Goal: Information Seeking & Learning: Learn about a topic

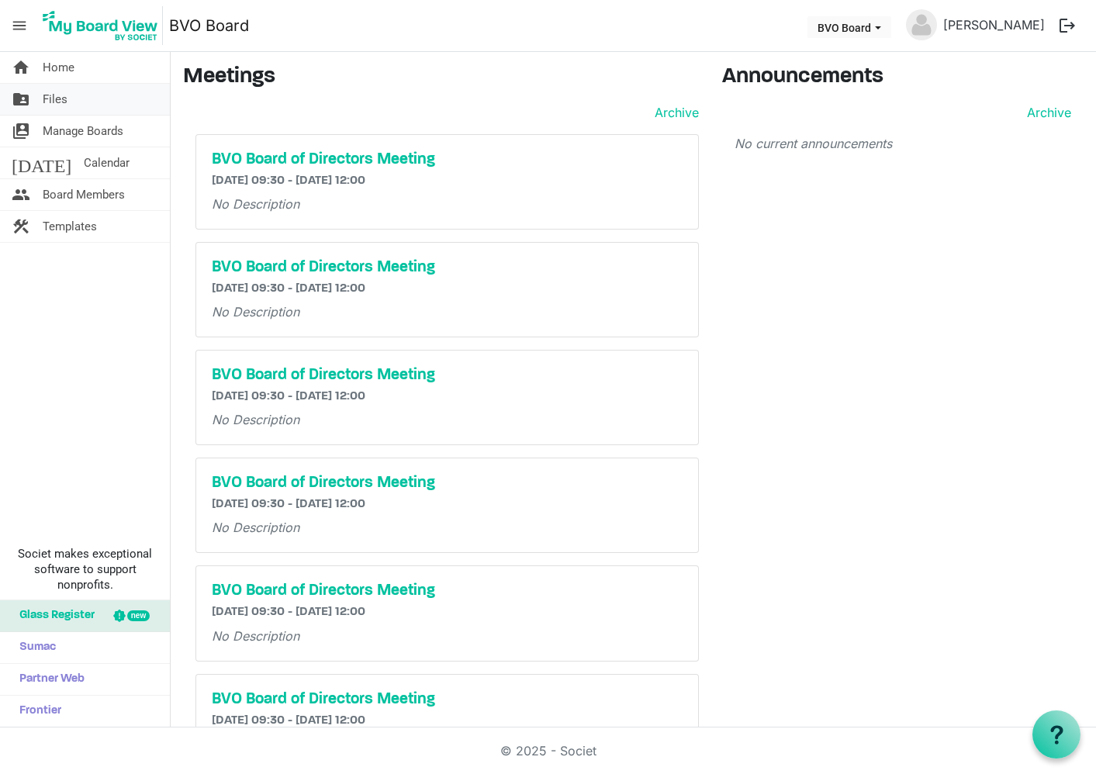
click at [54, 97] on span "Files" at bounding box center [55, 99] width 25 height 31
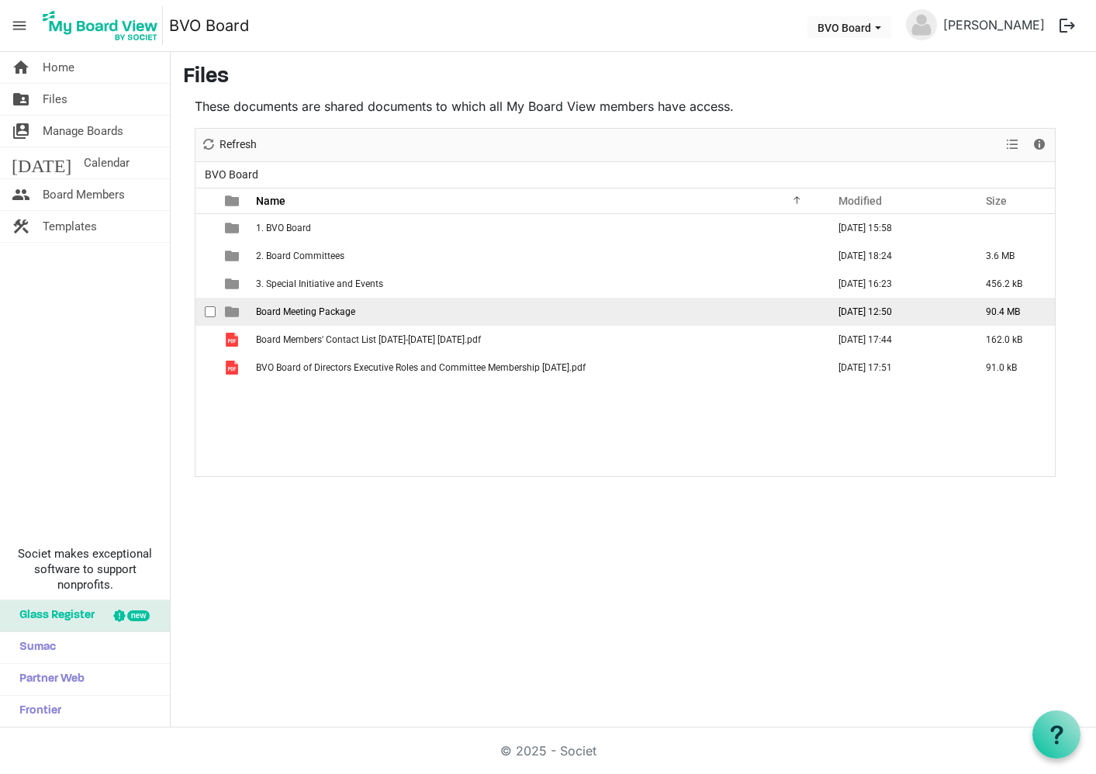
click at [295, 310] on span "Board Meeting Package" at bounding box center [305, 311] width 99 height 11
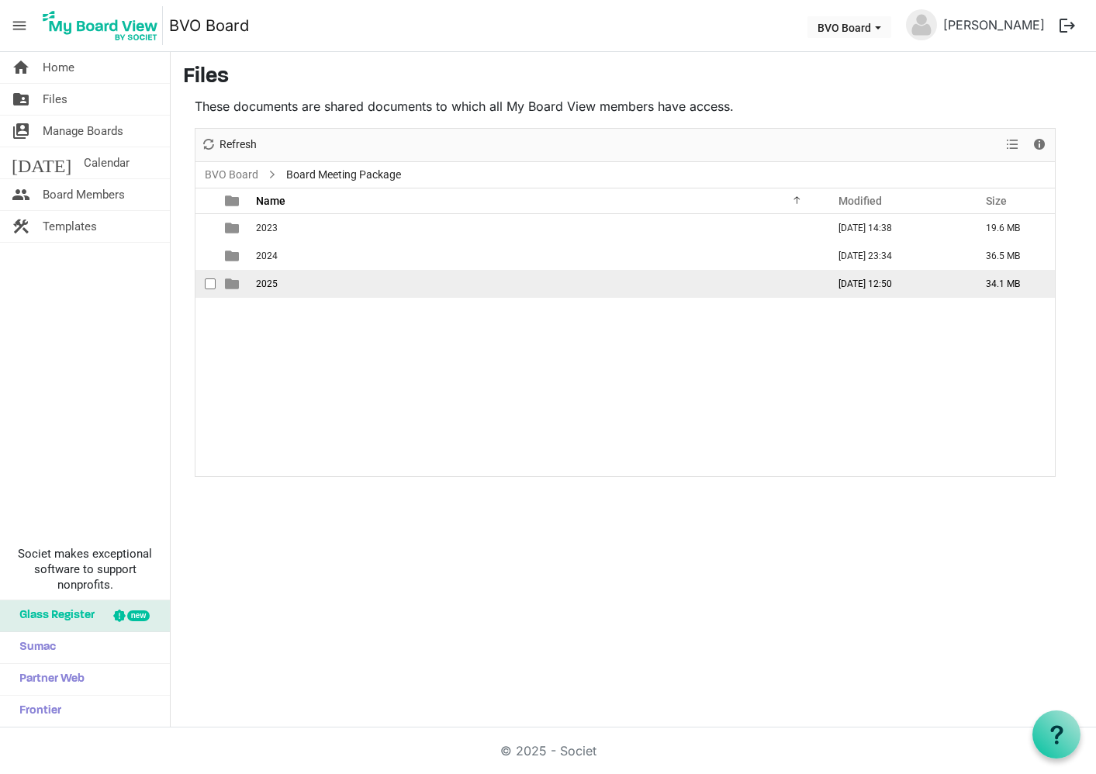
click at [264, 282] on span "2025" at bounding box center [267, 283] width 22 height 11
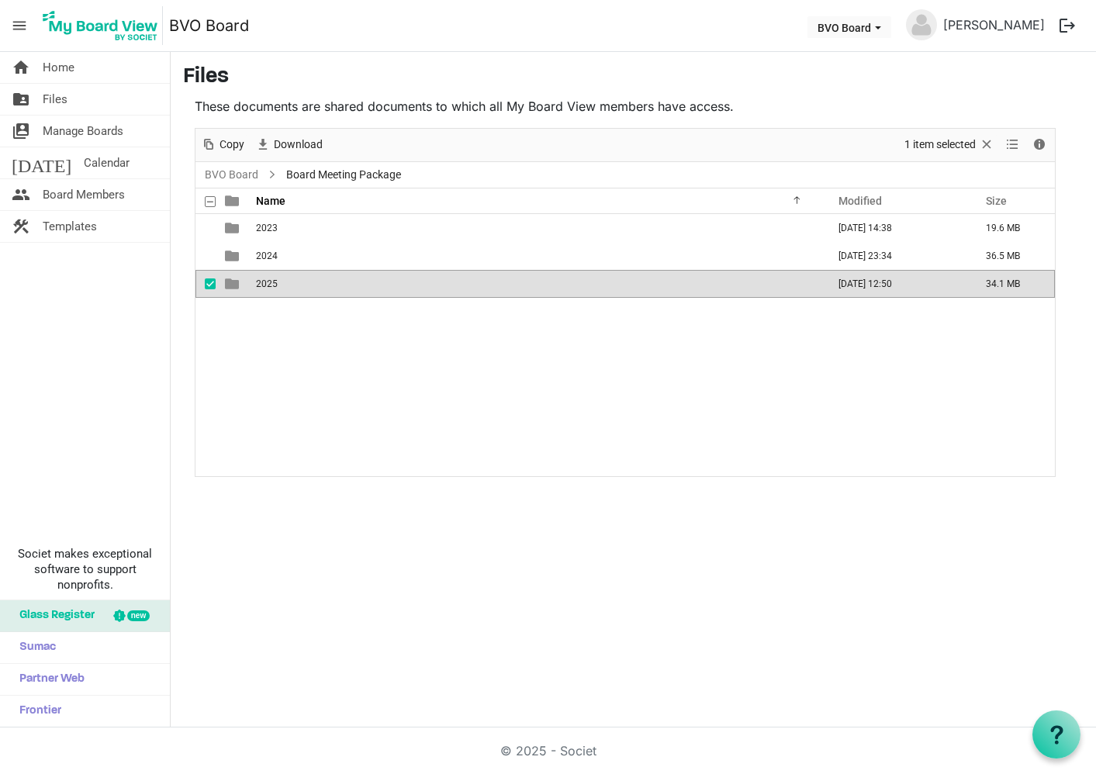
click at [264, 282] on span "2025" at bounding box center [267, 283] width 22 height 11
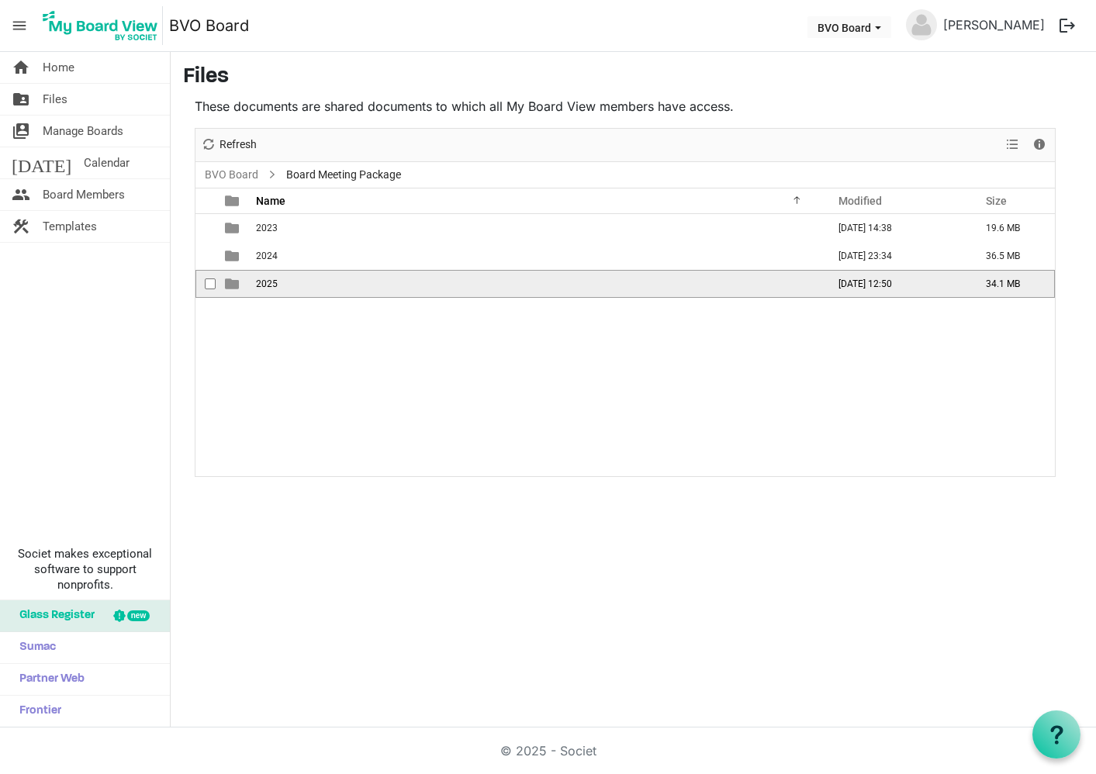
click at [264, 282] on span "2025" at bounding box center [267, 283] width 22 height 11
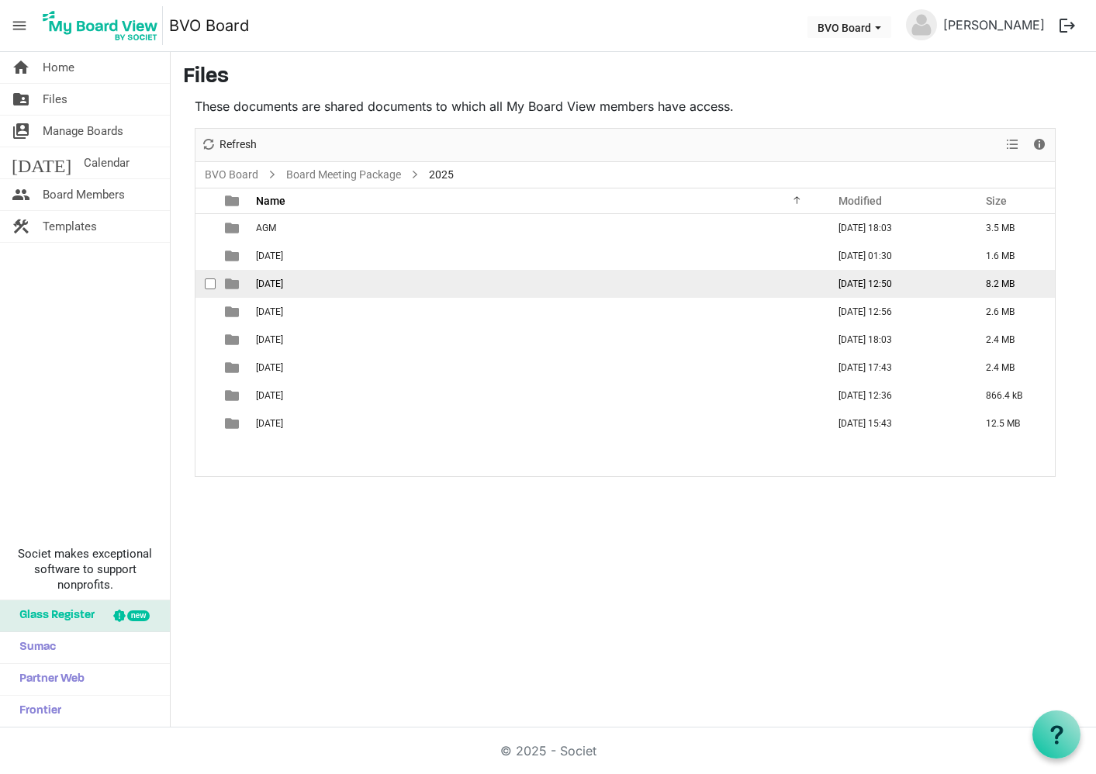
click at [280, 282] on span "August 28, 2025" at bounding box center [269, 283] width 27 height 11
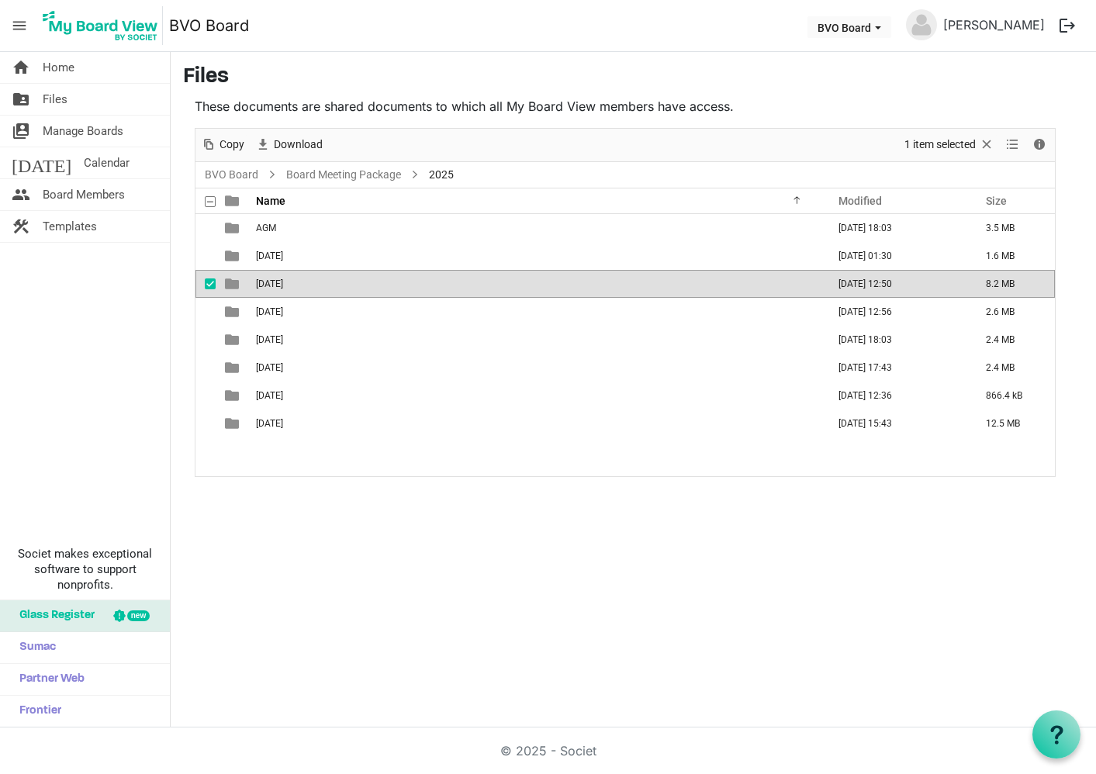
click at [280, 282] on span "August 28, 2025" at bounding box center [269, 283] width 27 height 11
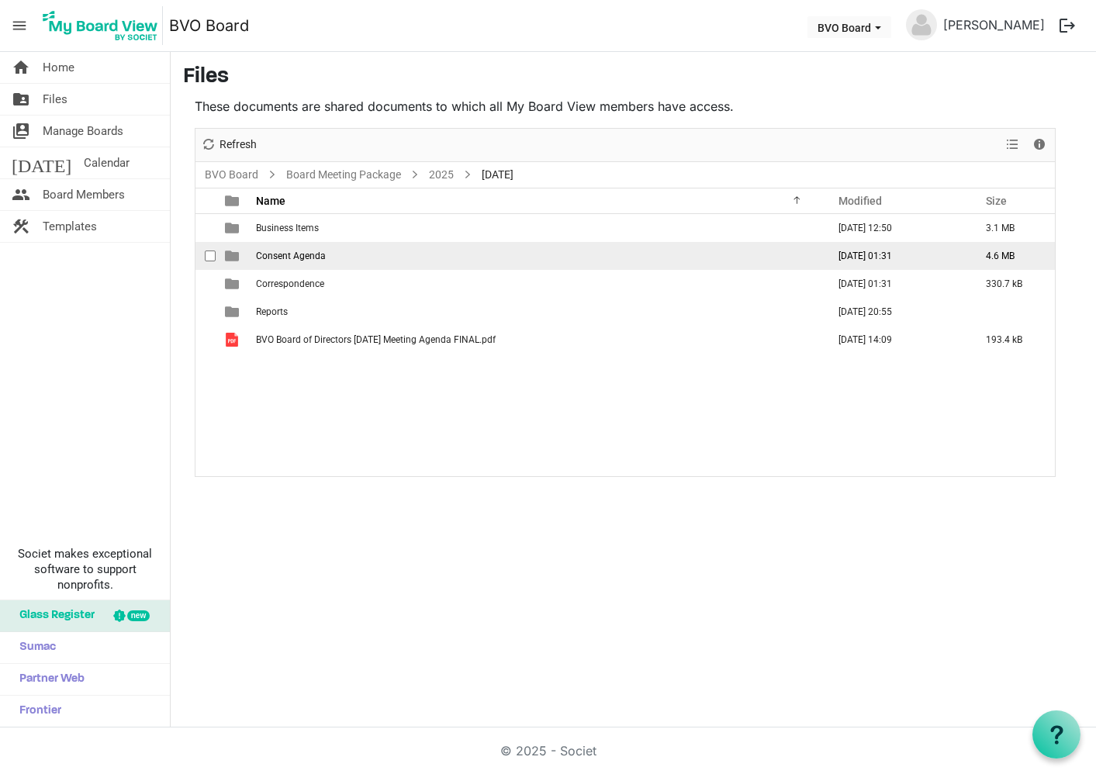
click at [281, 249] on td "Consent Agenda" at bounding box center [536, 256] width 571 height 28
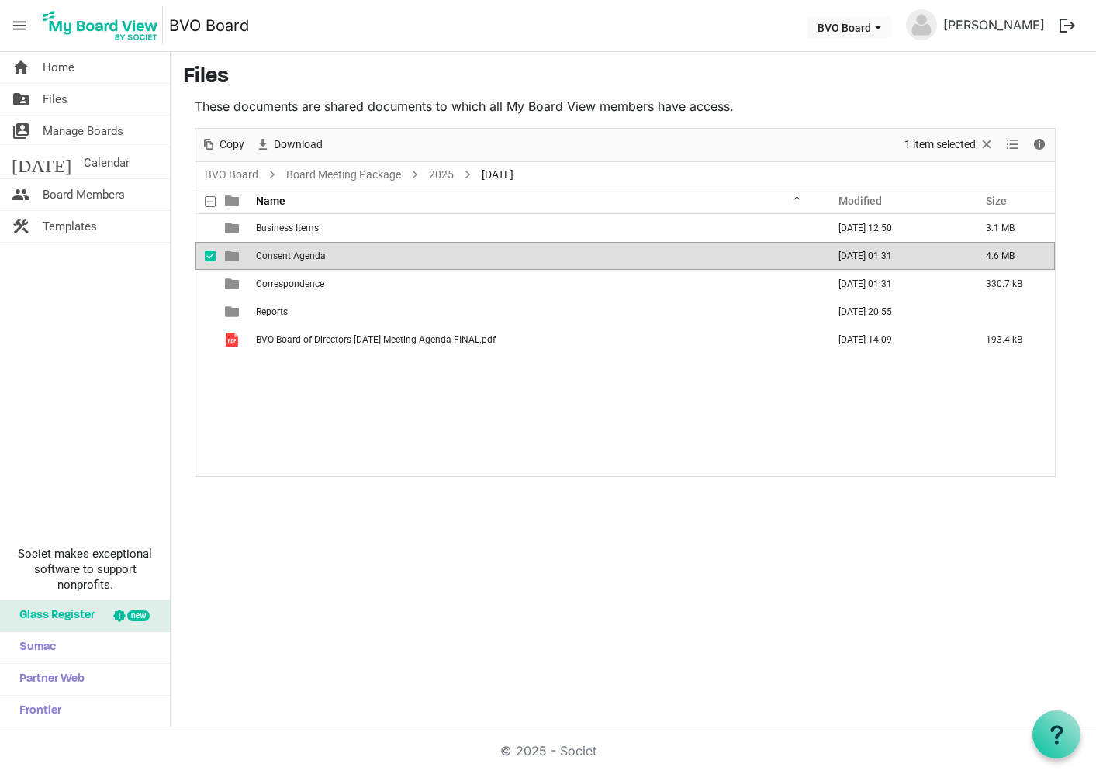
click at [281, 249] on td "Consent Agenda" at bounding box center [536, 256] width 571 height 28
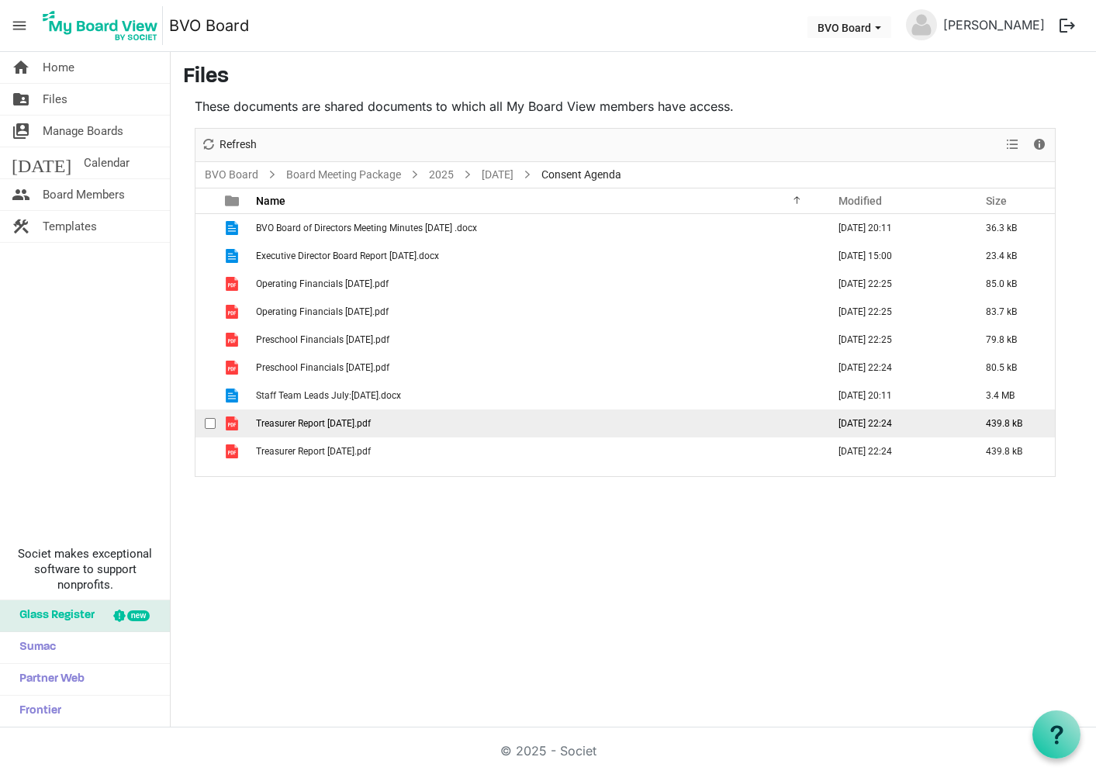
click at [292, 421] on span "Treasurer Report July 25.pdf" at bounding box center [313, 423] width 115 height 11
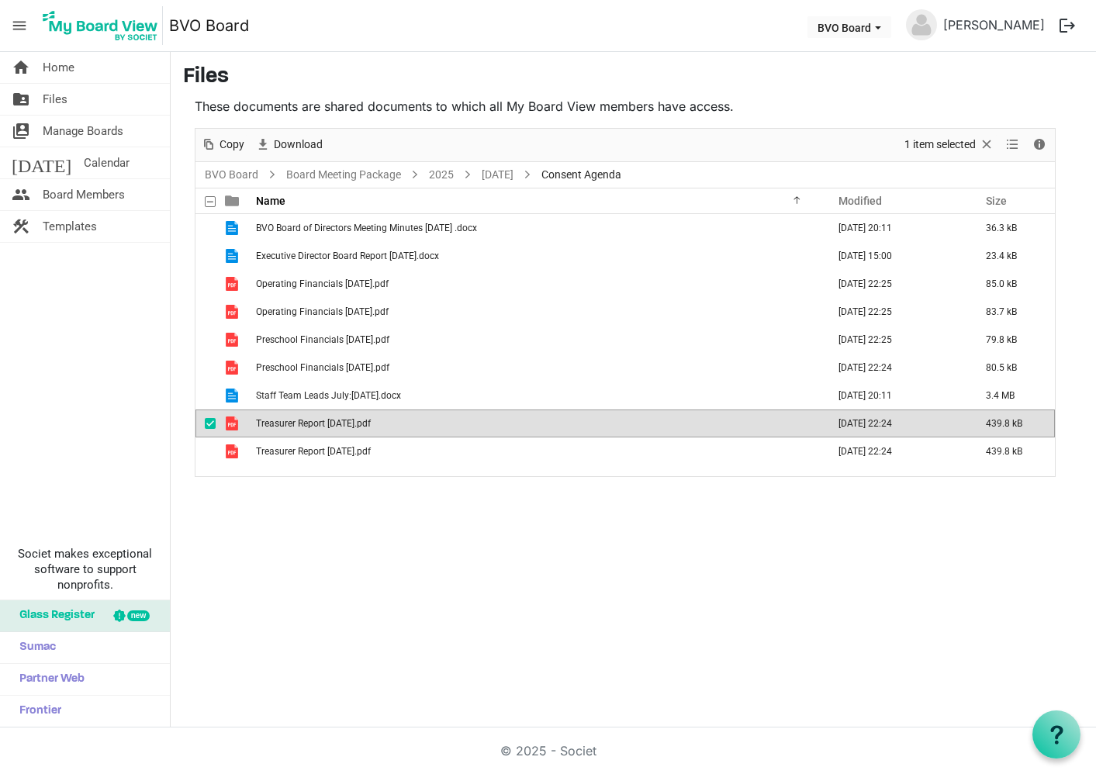
click at [292, 421] on span "Treasurer Report July 25.pdf" at bounding box center [313, 423] width 115 height 11
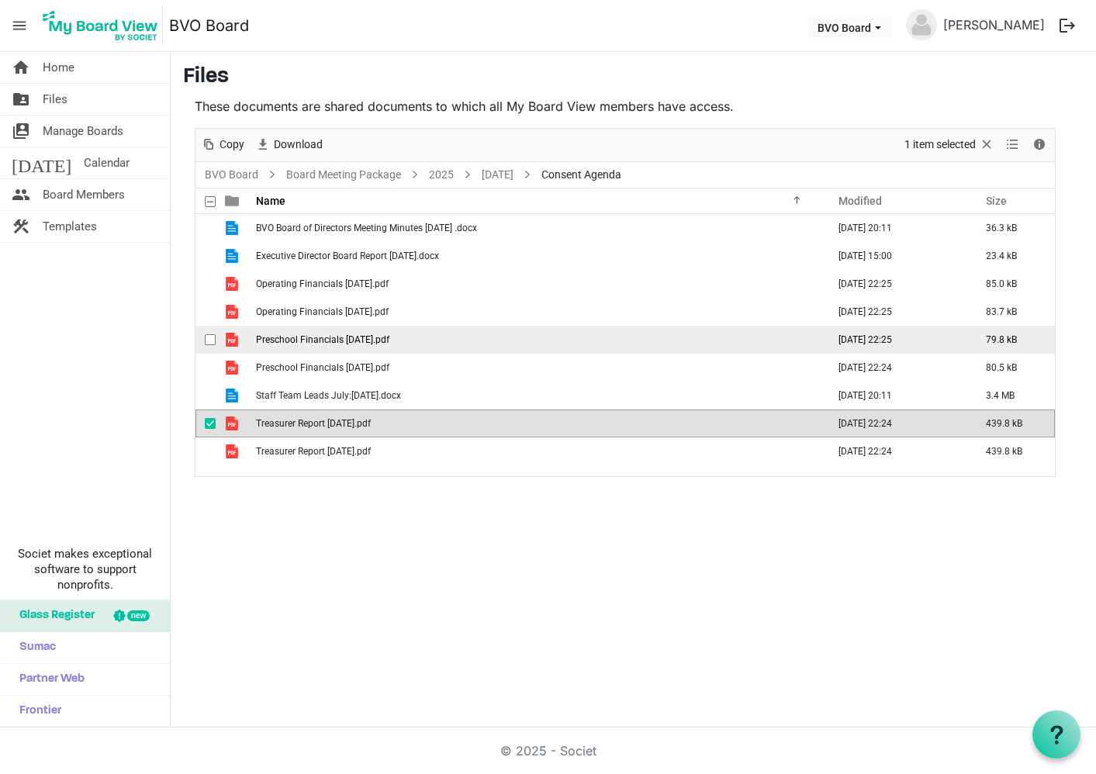
click at [320, 344] on span "Preschool Financials July 25.pdf" at bounding box center [322, 339] width 133 height 11
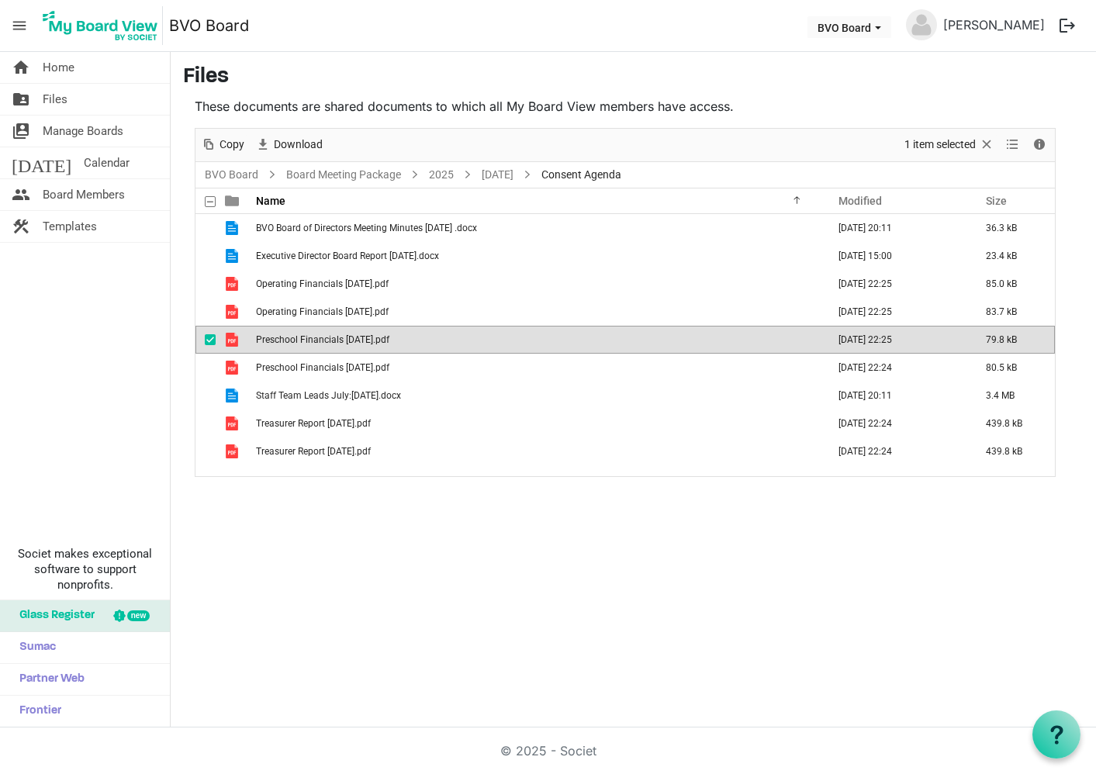
click at [320, 344] on span "Preschool Financials July 25.pdf" at bounding box center [322, 339] width 133 height 11
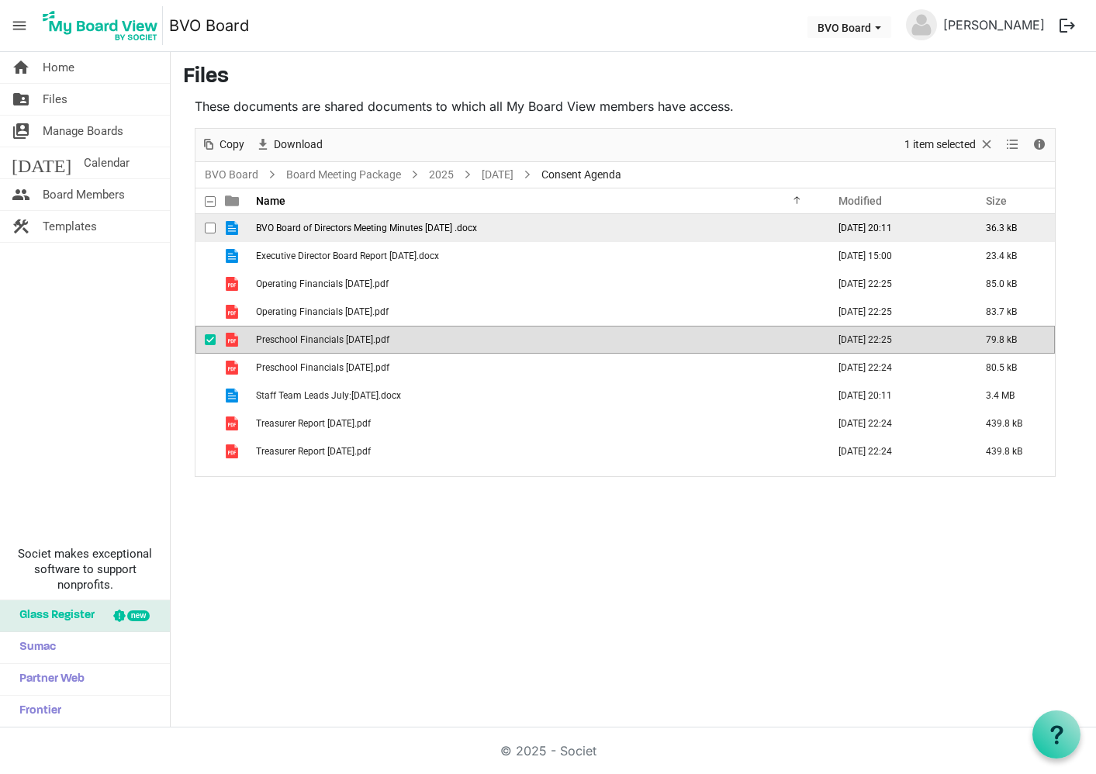
click at [395, 229] on span "BVO Board of Directors Meeting Minutes June 26th, 2025 .docx" at bounding box center [366, 228] width 221 height 11
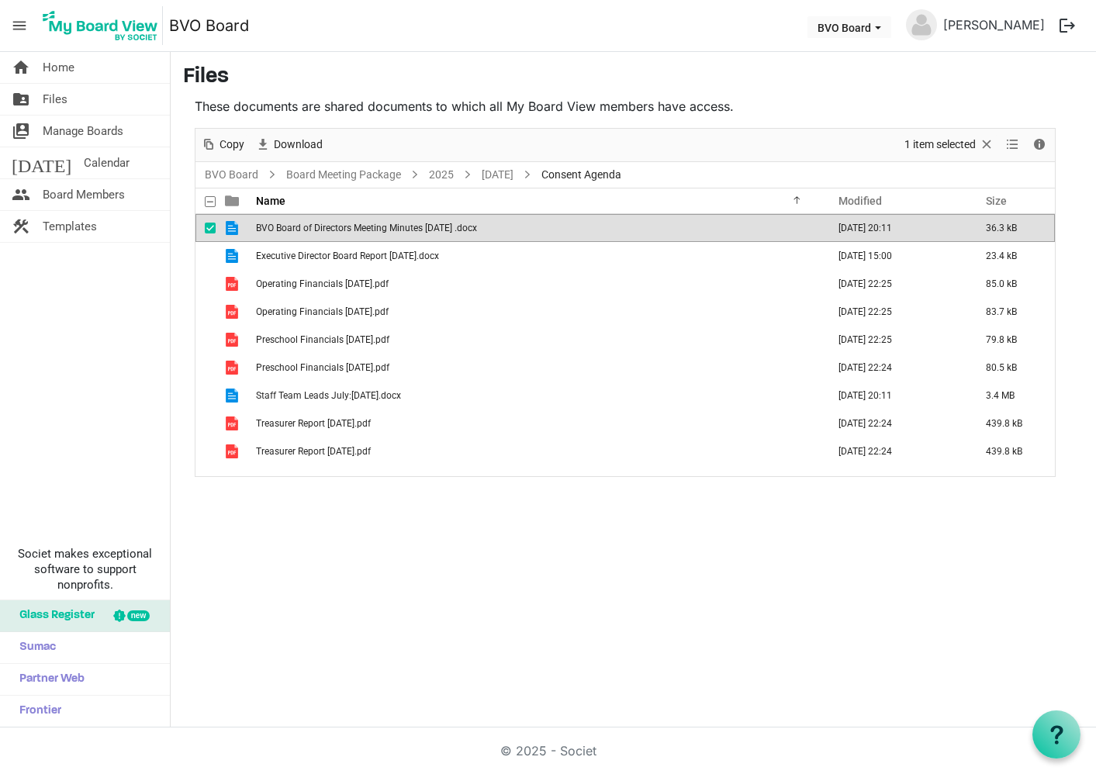
click at [395, 229] on span "BVO Board of Directors Meeting Minutes June 26th, 2025 .docx" at bounding box center [366, 228] width 221 height 11
click at [511, 174] on link "August 28, 2025" at bounding box center [498, 174] width 38 height 19
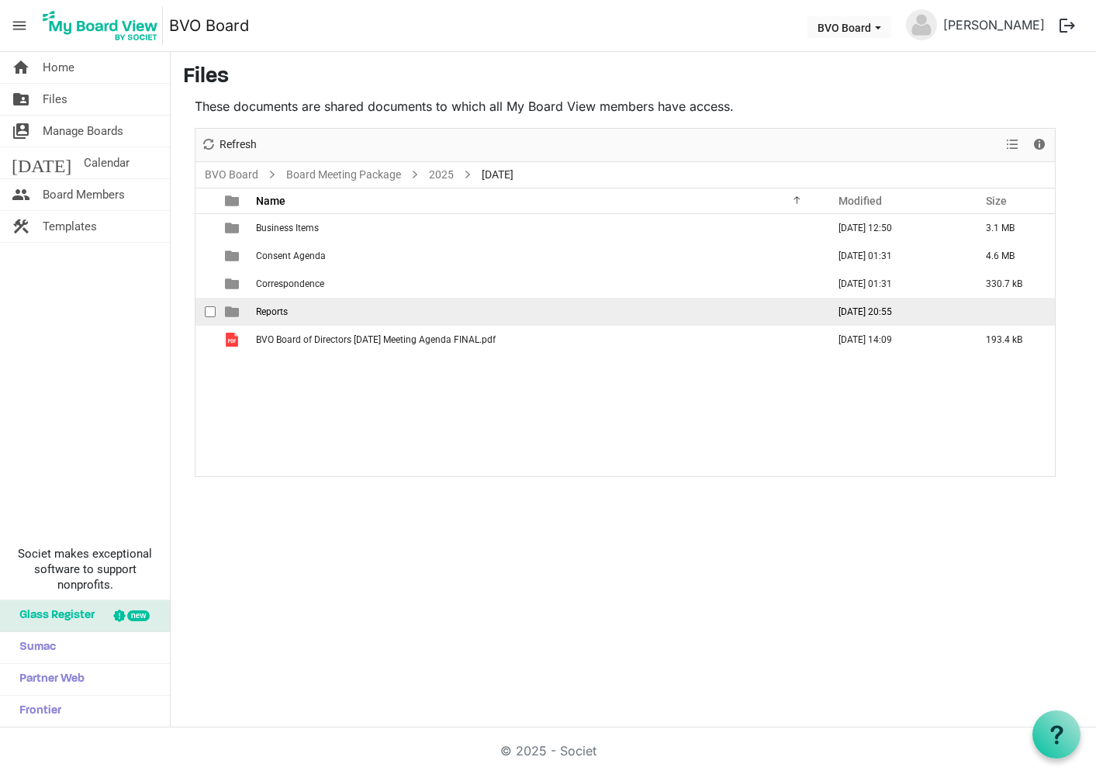
click at [267, 311] on span "Reports" at bounding box center [272, 311] width 32 height 11
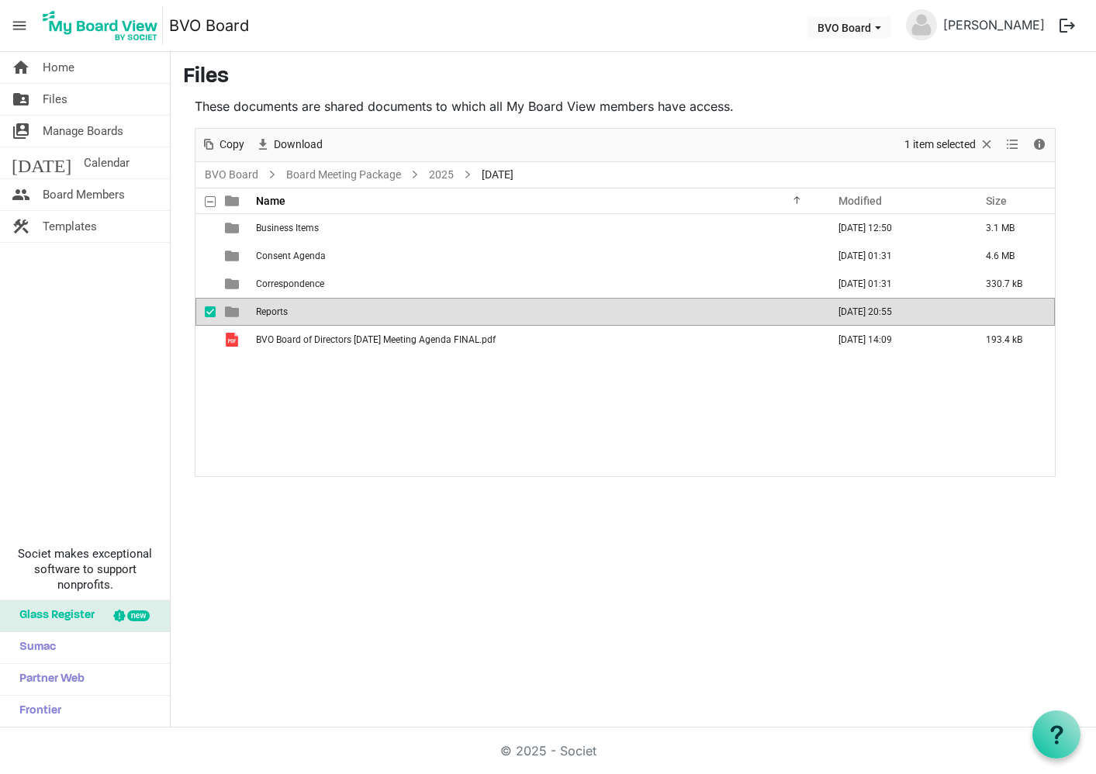
click at [267, 311] on span "Reports" at bounding box center [272, 311] width 32 height 11
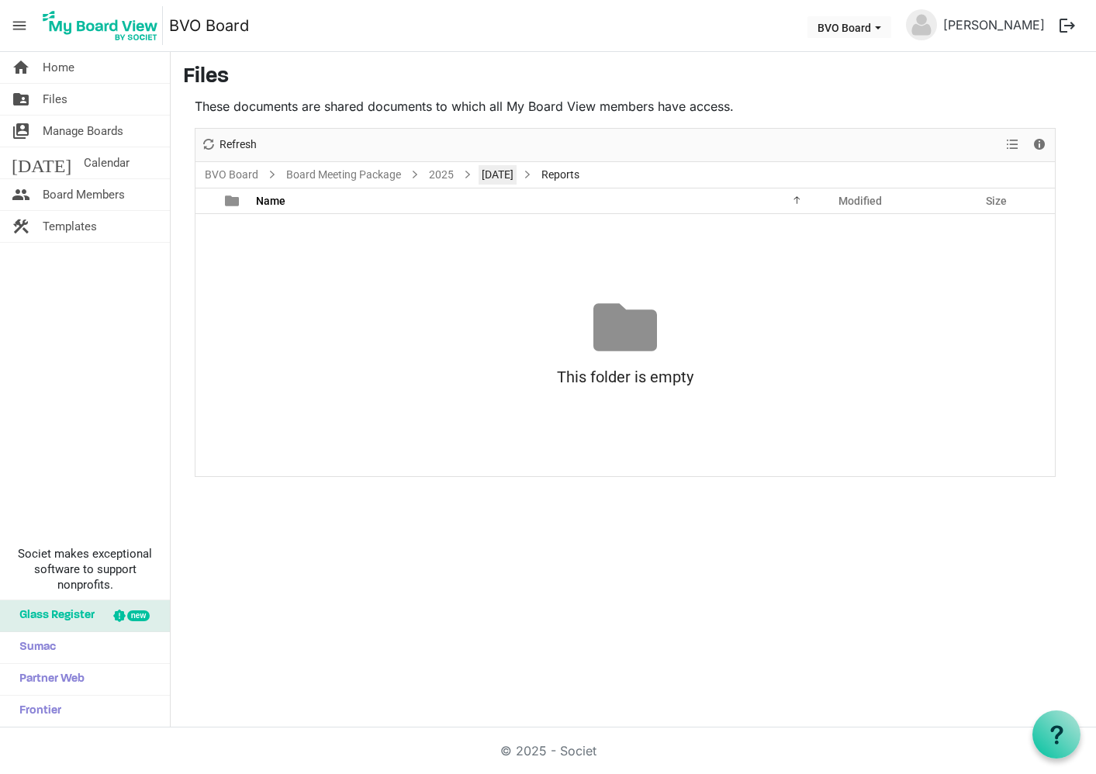
click at [499, 171] on link "August 28, 2025" at bounding box center [498, 174] width 38 height 19
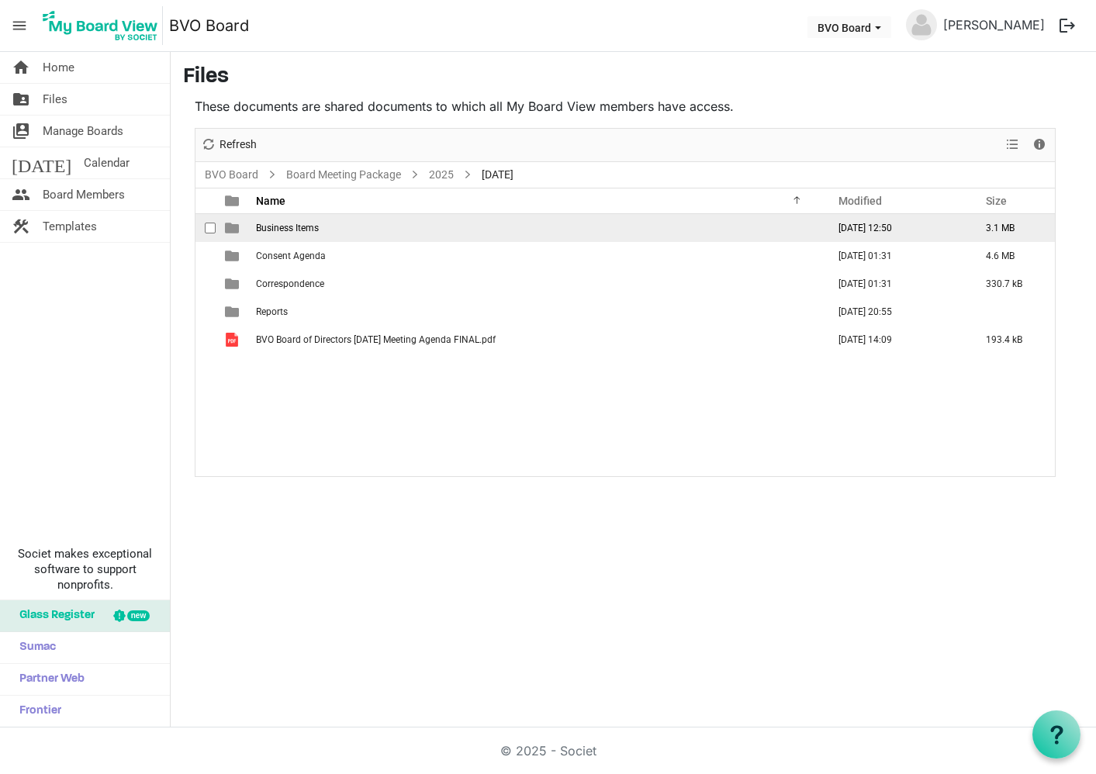
click at [276, 227] on span "Business Items" at bounding box center [287, 228] width 63 height 11
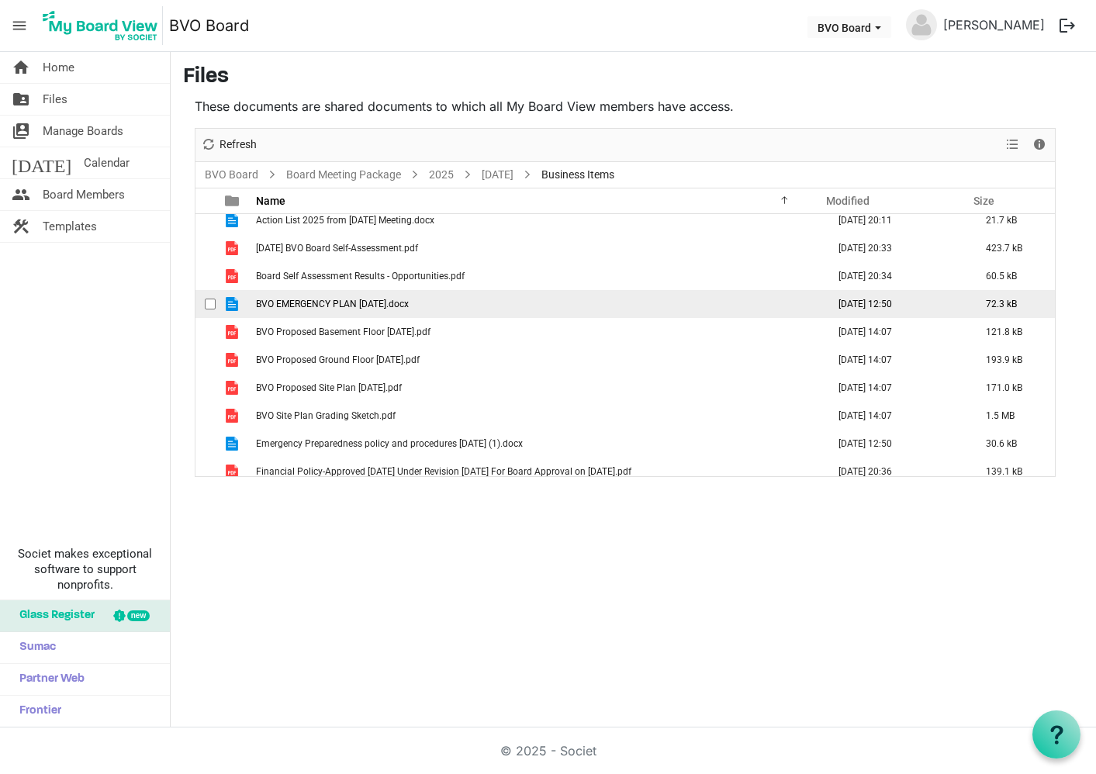
scroll to position [9, 0]
click at [316, 300] on span "BVO EMERGENCY PLAN August 25, 2025.docx" at bounding box center [332, 303] width 153 height 11
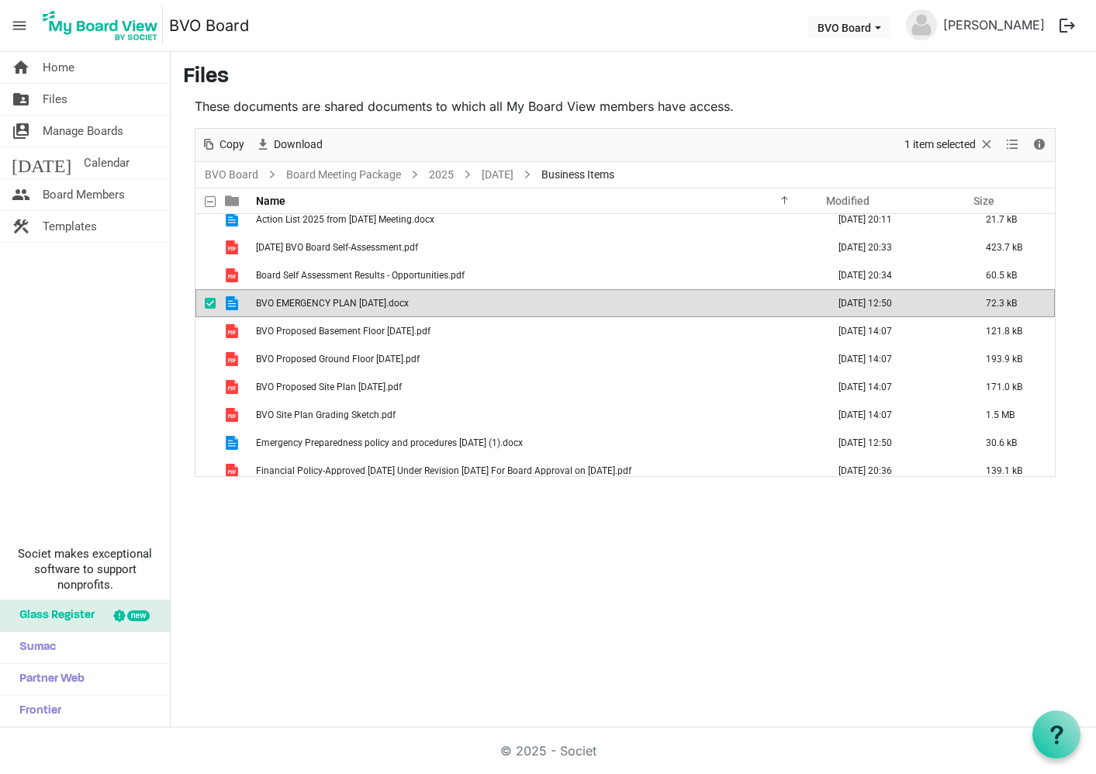
click at [316, 300] on span "BVO EMERGENCY PLAN August 25, 2025.docx" at bounding box center [332, 303] width 153 height 11
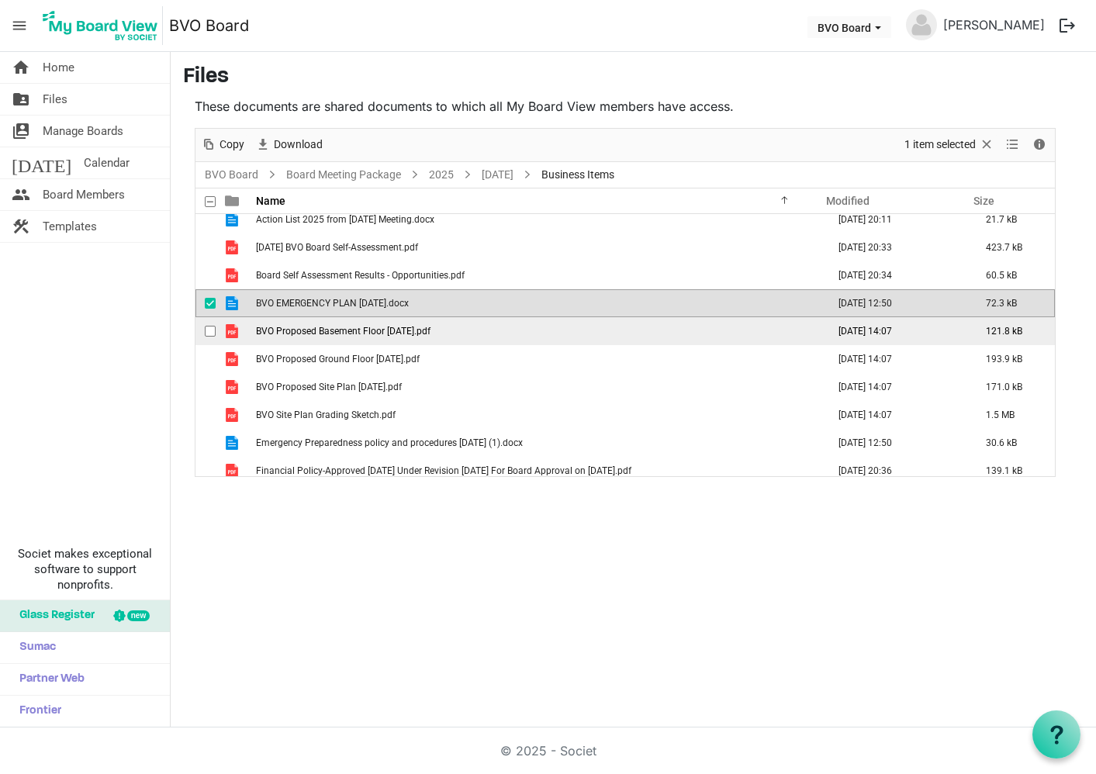
scroll to position [0, 0]
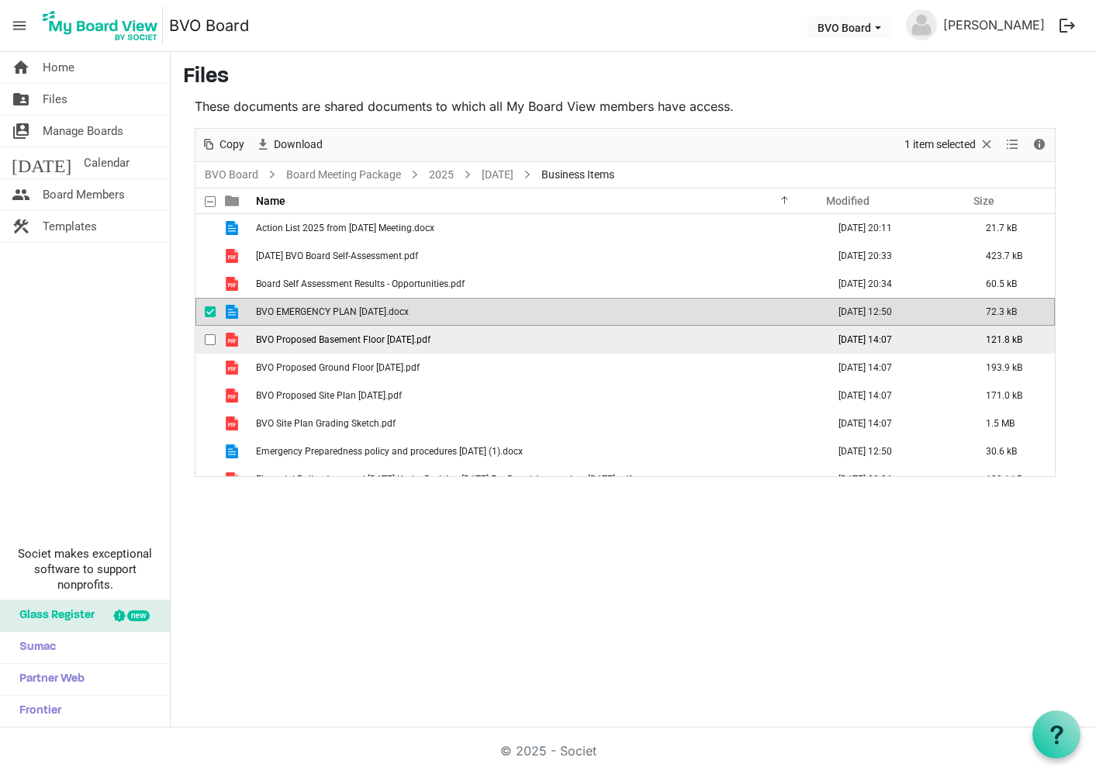
click at [330, 334] on span "BVO Proposed Basement Floor 2025-08-25.pdf" at bounding box center [343, 339] width 175 height 11
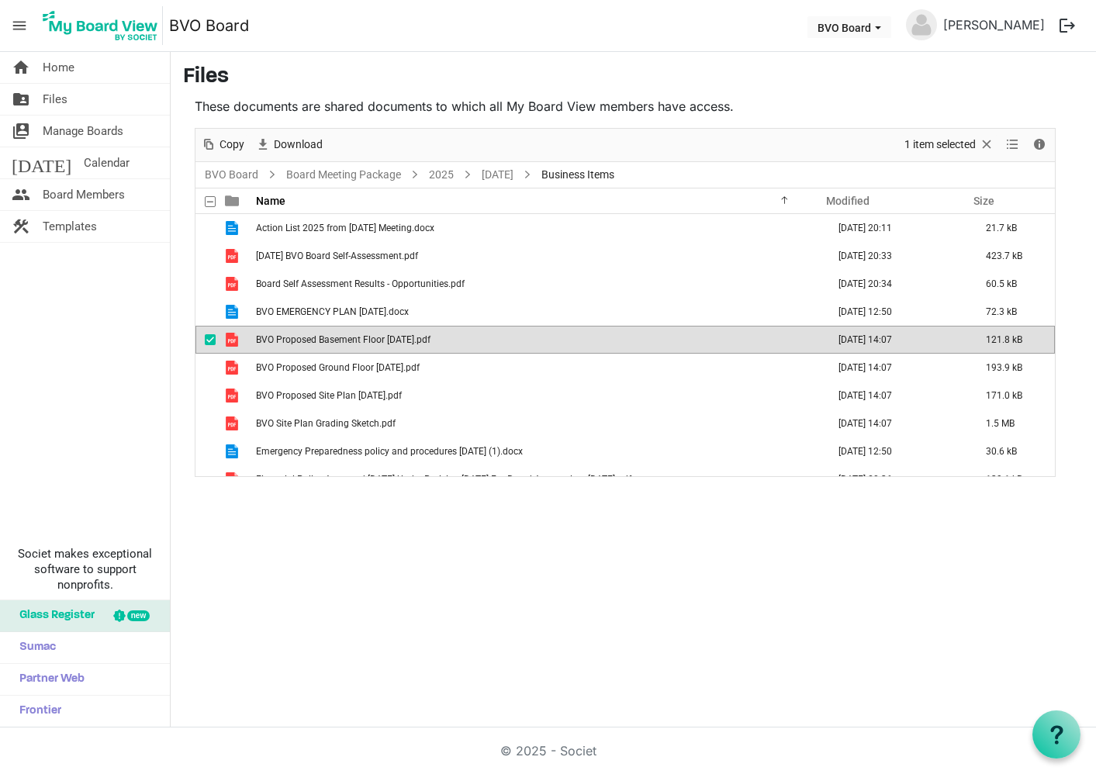
click at [330, 334] on span "BVO Proposed Basement Floor 2025-08-25.pdf" at bounding box center [343, 339] width 175 height 11
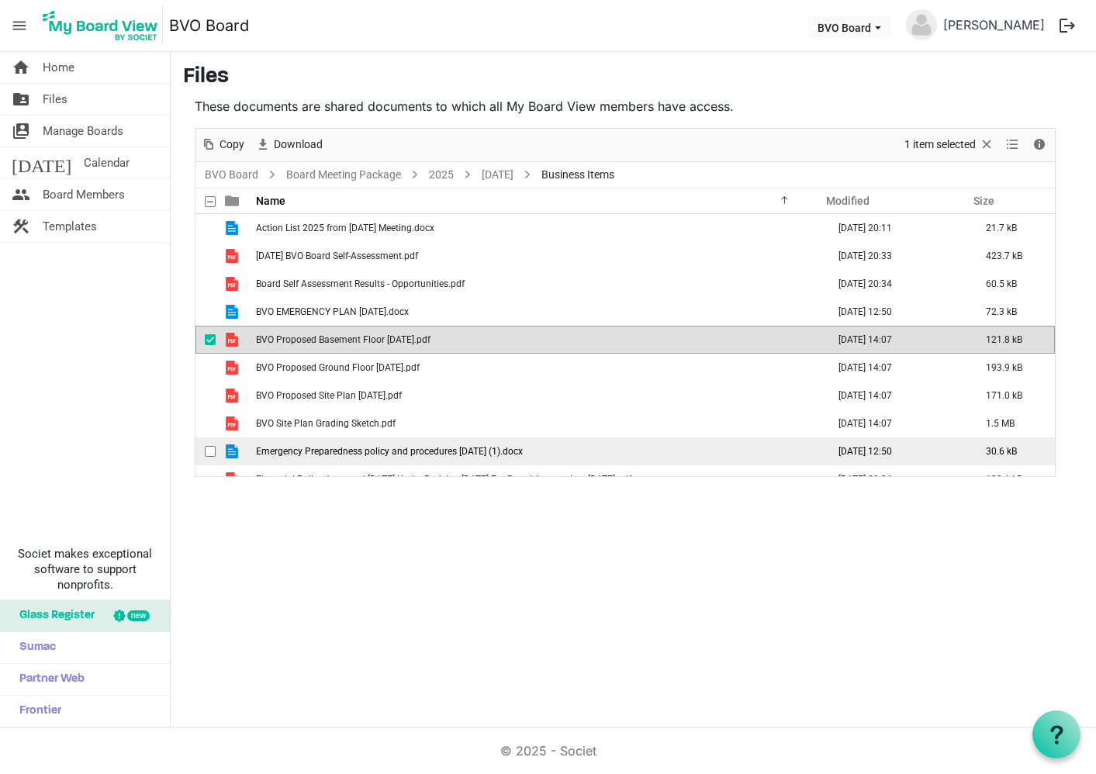
click at [438, 451] on span "Emergency Preparedness policy and procedures June 19 2025 (1).docx" at bounding box center [389, 451] width 267 height 11
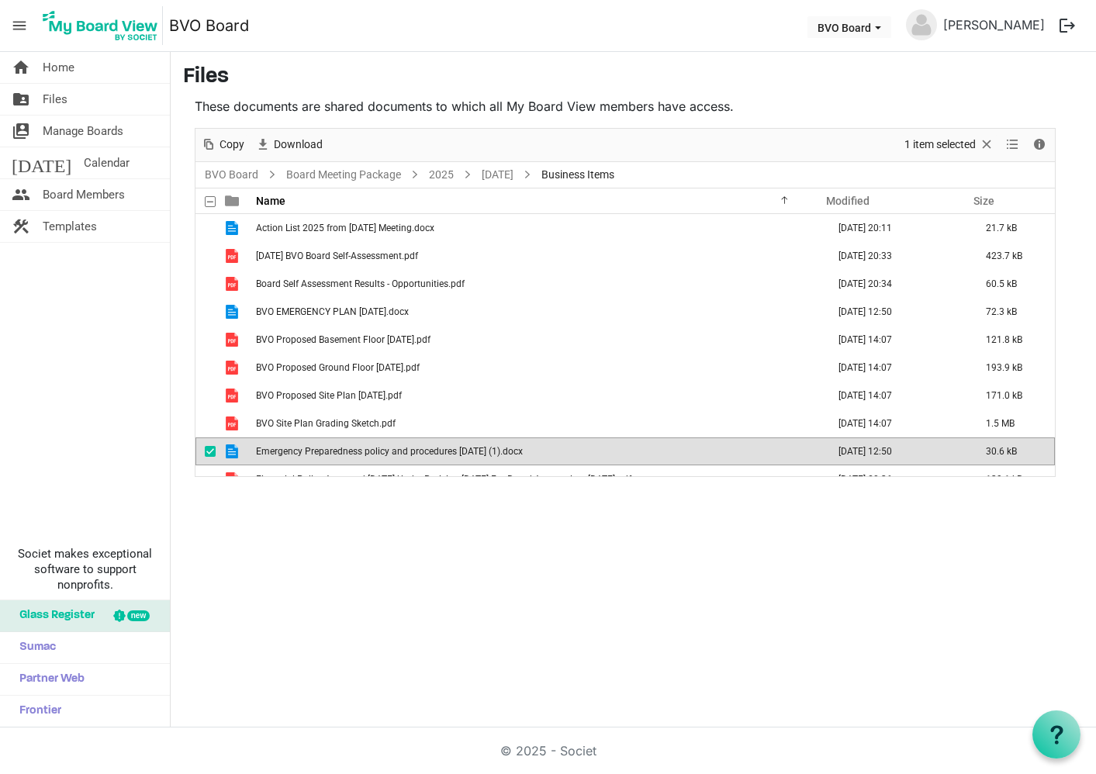
click at [438, 451] on span "Emergency Preparedness policy and procedures June 19 2025 (1).docx" at bounding box center [389, 451] width 267 height 11
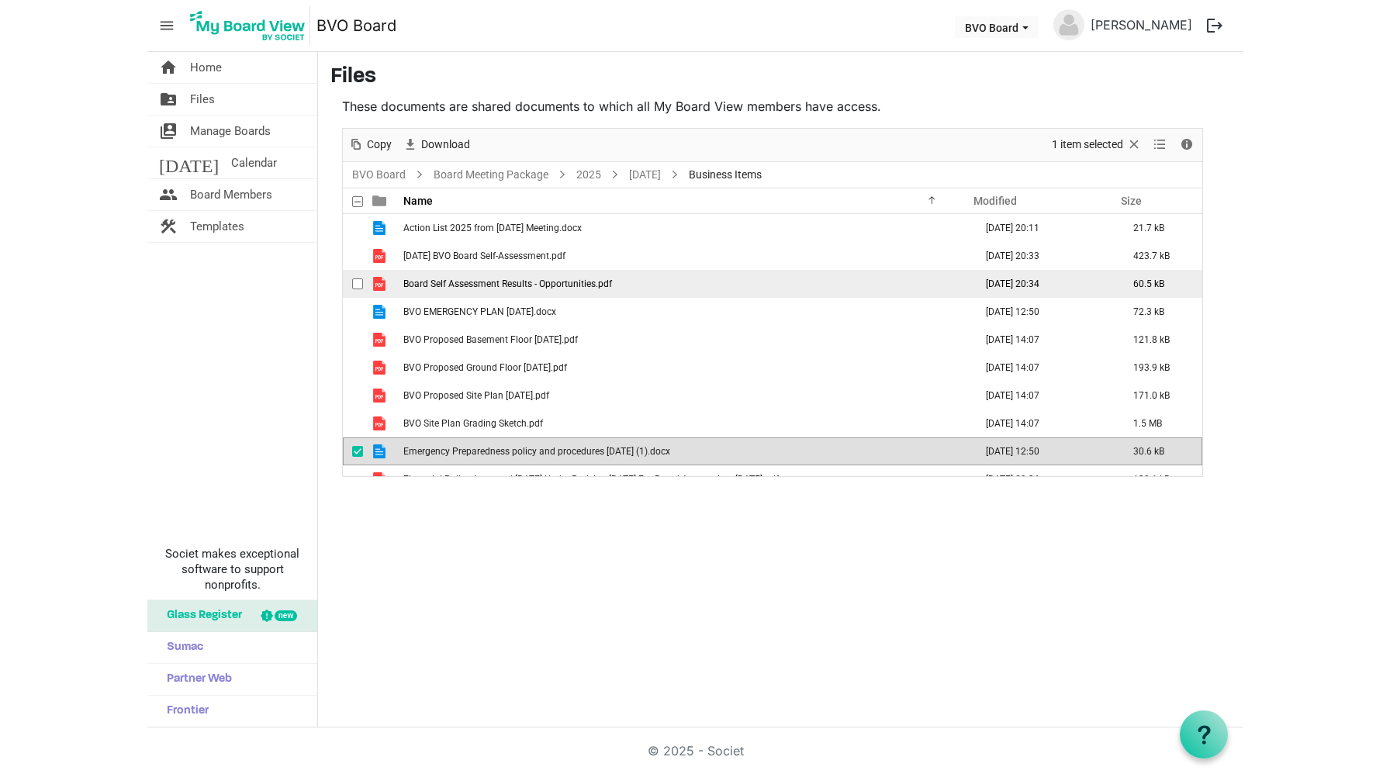
scroll to position [17, 0]
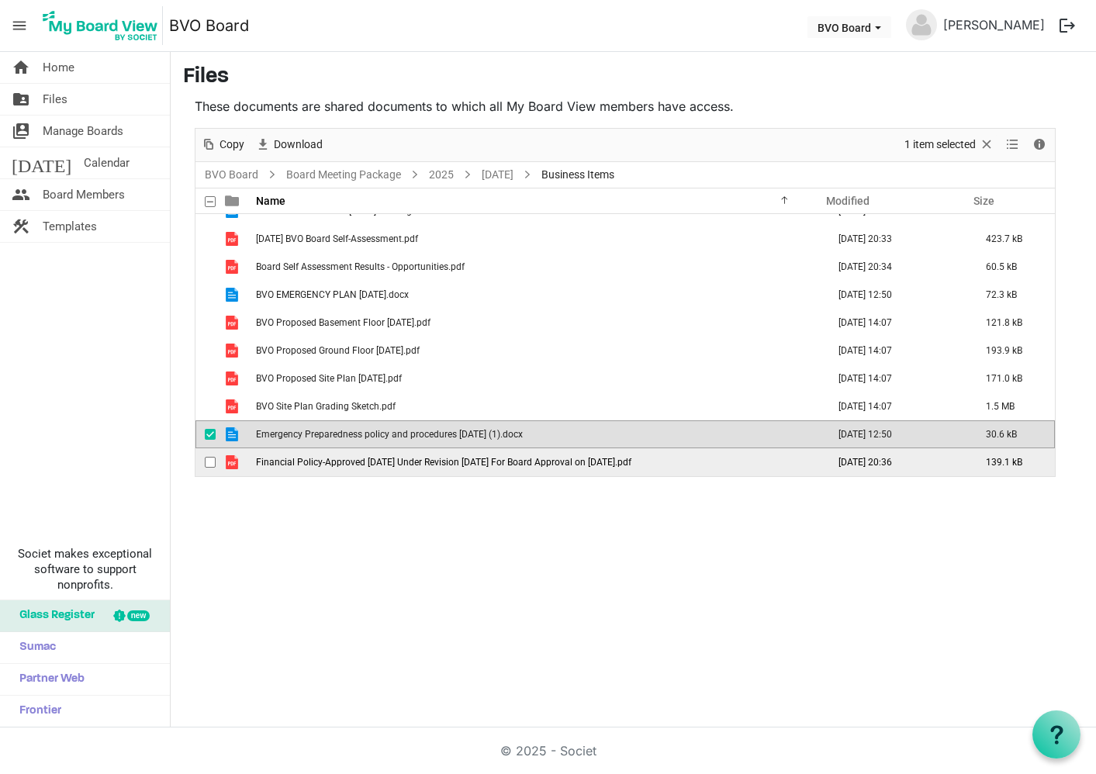
click at [351, 454] on td "Financial Policy-Approved Aug 2023 Under Revision July 2025 For Board Approval …" at bounding box center [536, 462] width 571 height 28
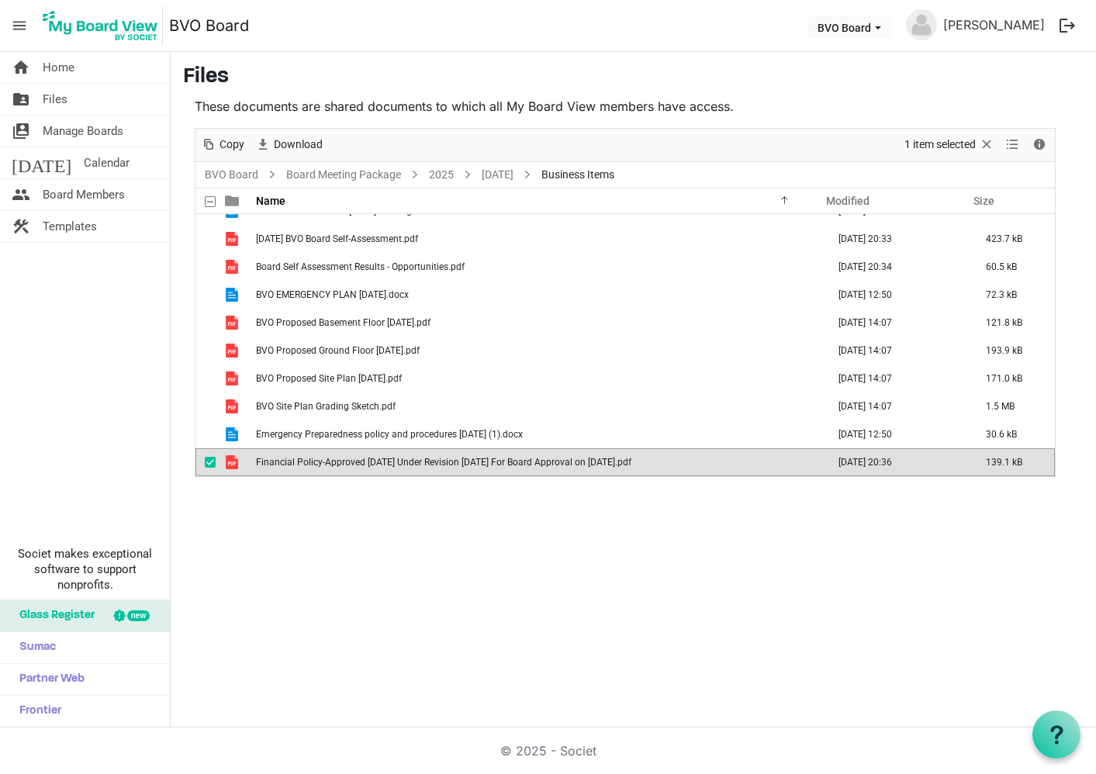
click at [351, 454] on td "Financial Policy-Approved Aug 2023 Under Revision July 2025 For Board Approval …" at bounding box center [536, 462] width 571 height 28
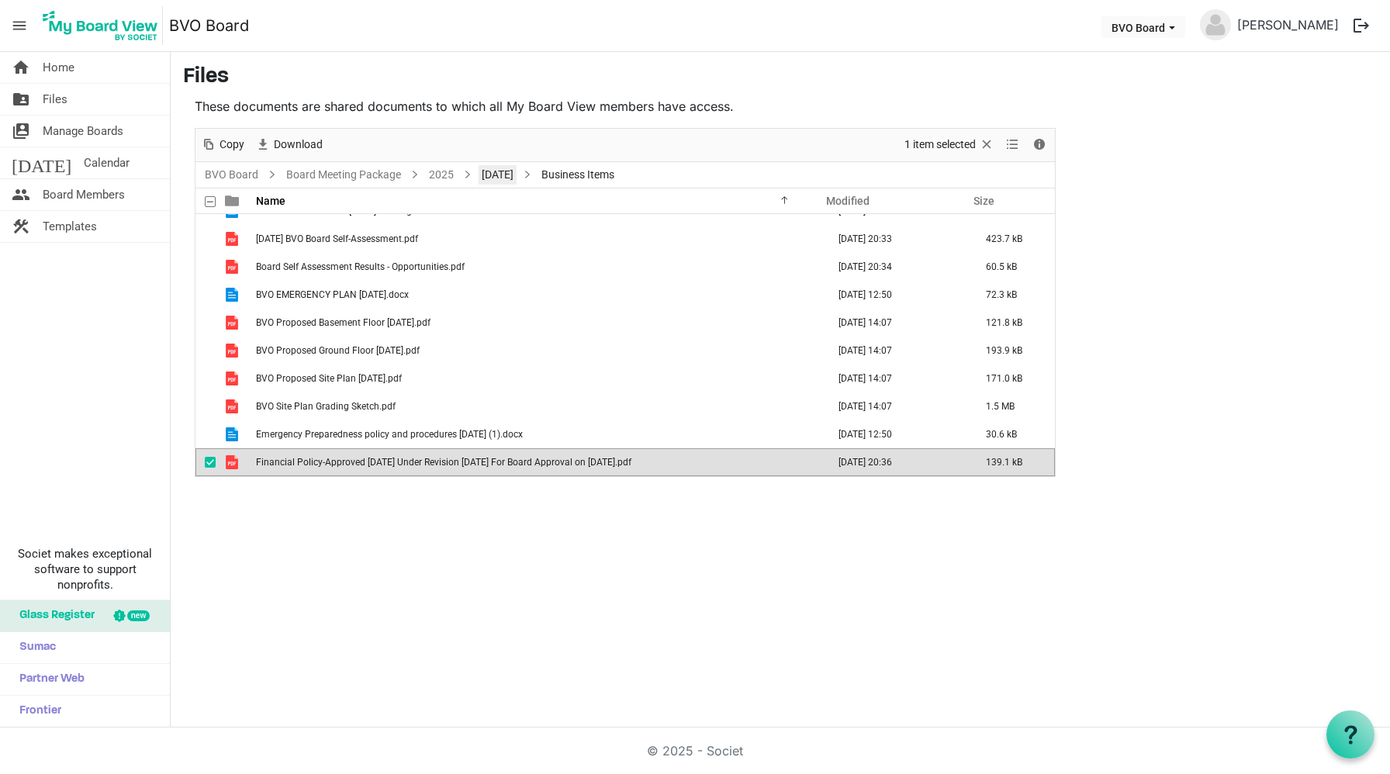
click at [517, 173] on link "August 28, 2025" at bounding box center [498, 174] width 38 height 19
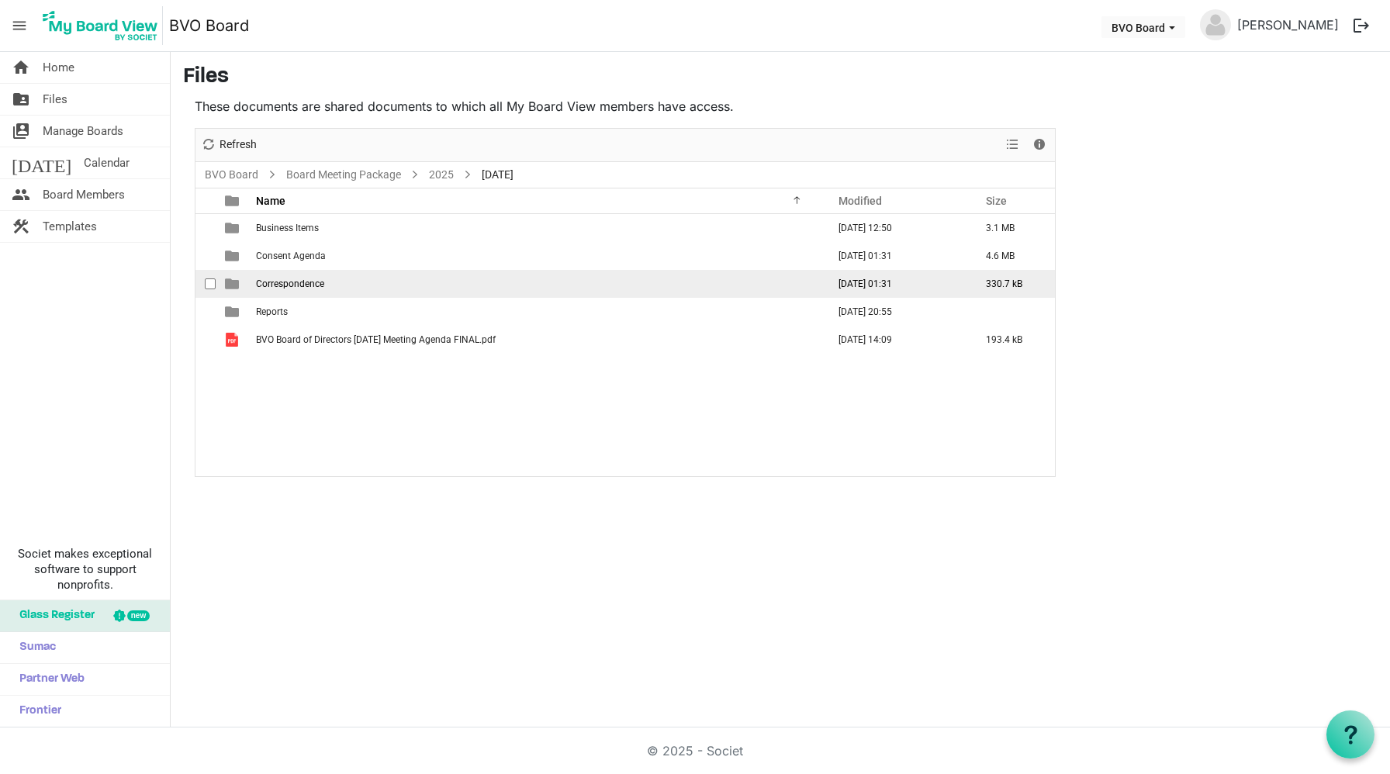
click at [289, 282] on span "Correspondence" at bounding box center [290, 283] width 68 height 11
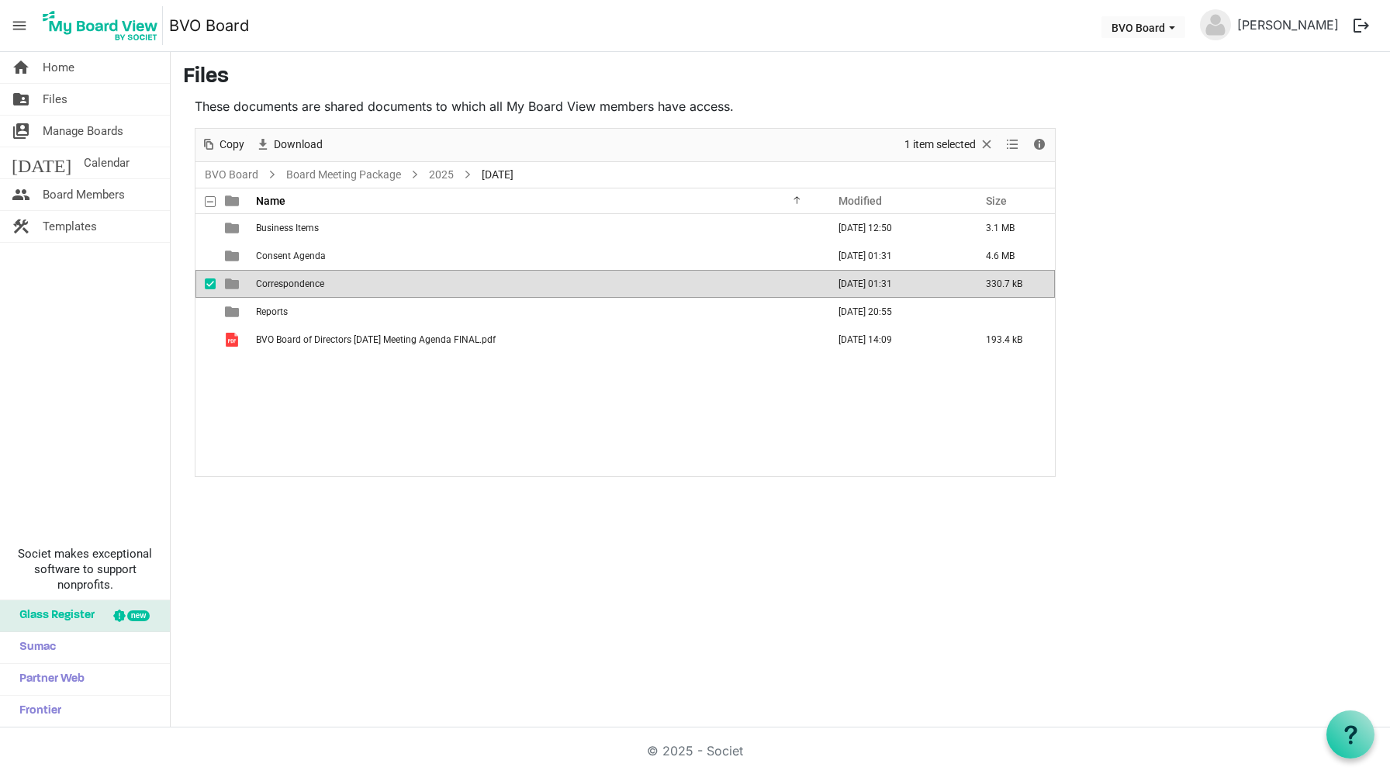
click at [289, 282] on span "Correspondence" at bounding box center [290, 283] width 68 height 11
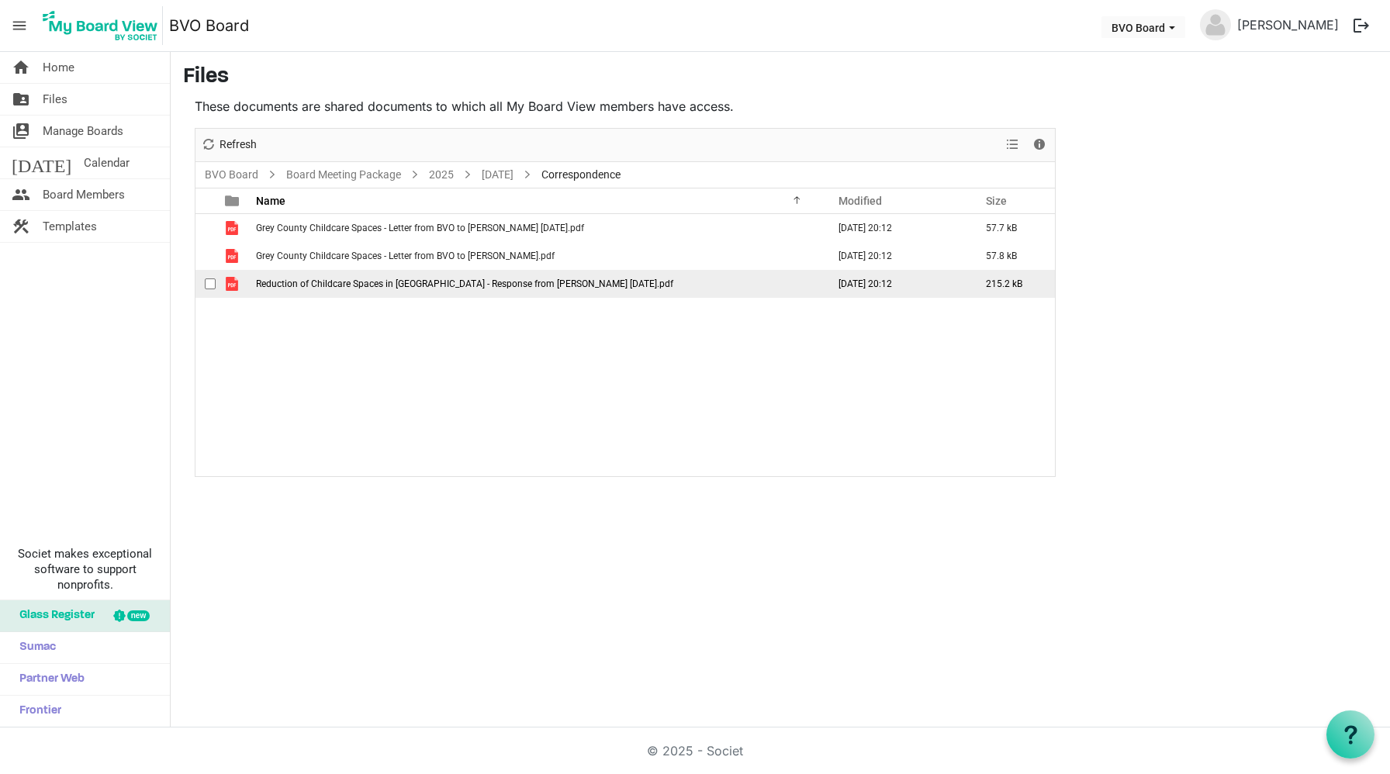
click at [413, 281] on span "Reduction of Childcare Spaces in Grey County - Response from Brian Suanderson J…" at bounding box center [464, 283] width 417 height 11
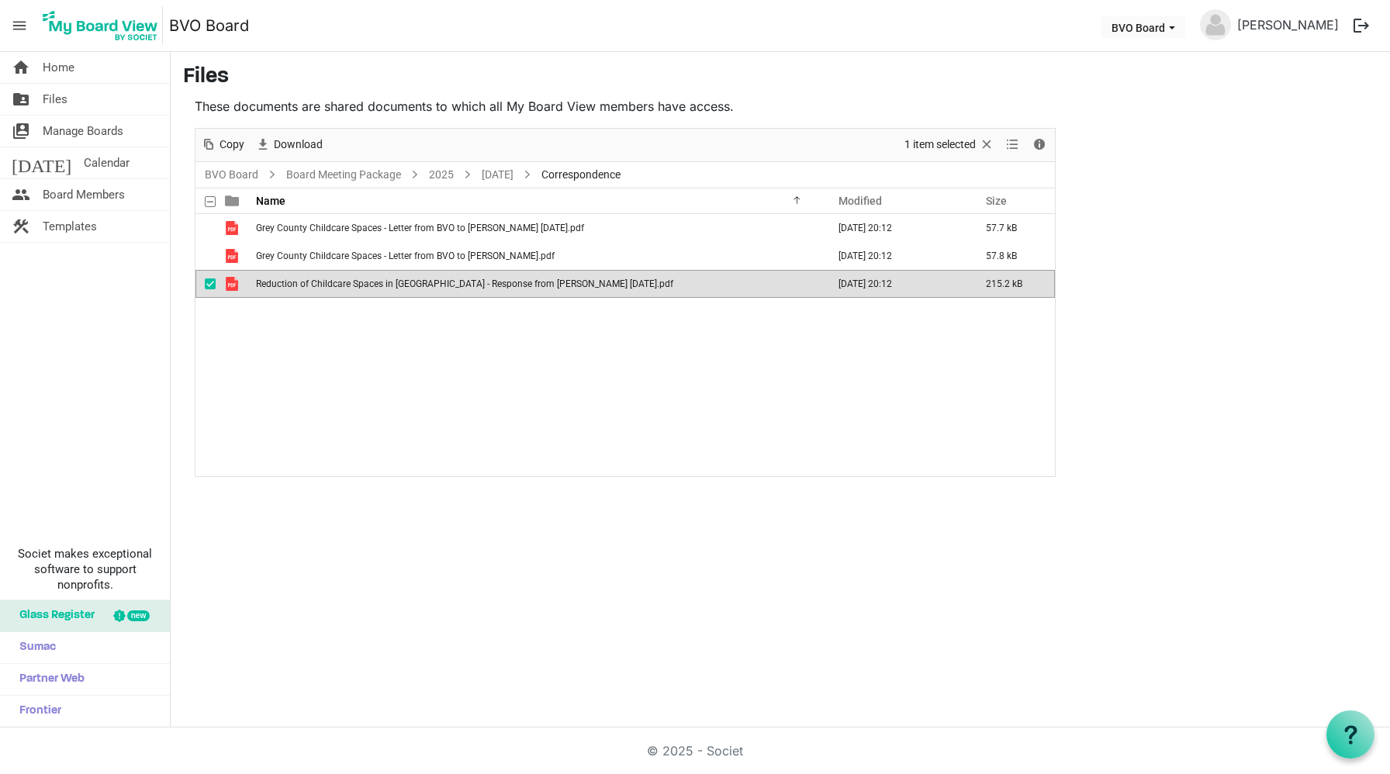
click at [413, 281] on span "Reduction of Childcare Spaces in Grey County - Response from Brian Suanderson J…" at bounding box center [464, 283] width 417 height 11
click at [515, 175] on link "August 28, 2025" at bounding box center [498, 174] width 38 height 19
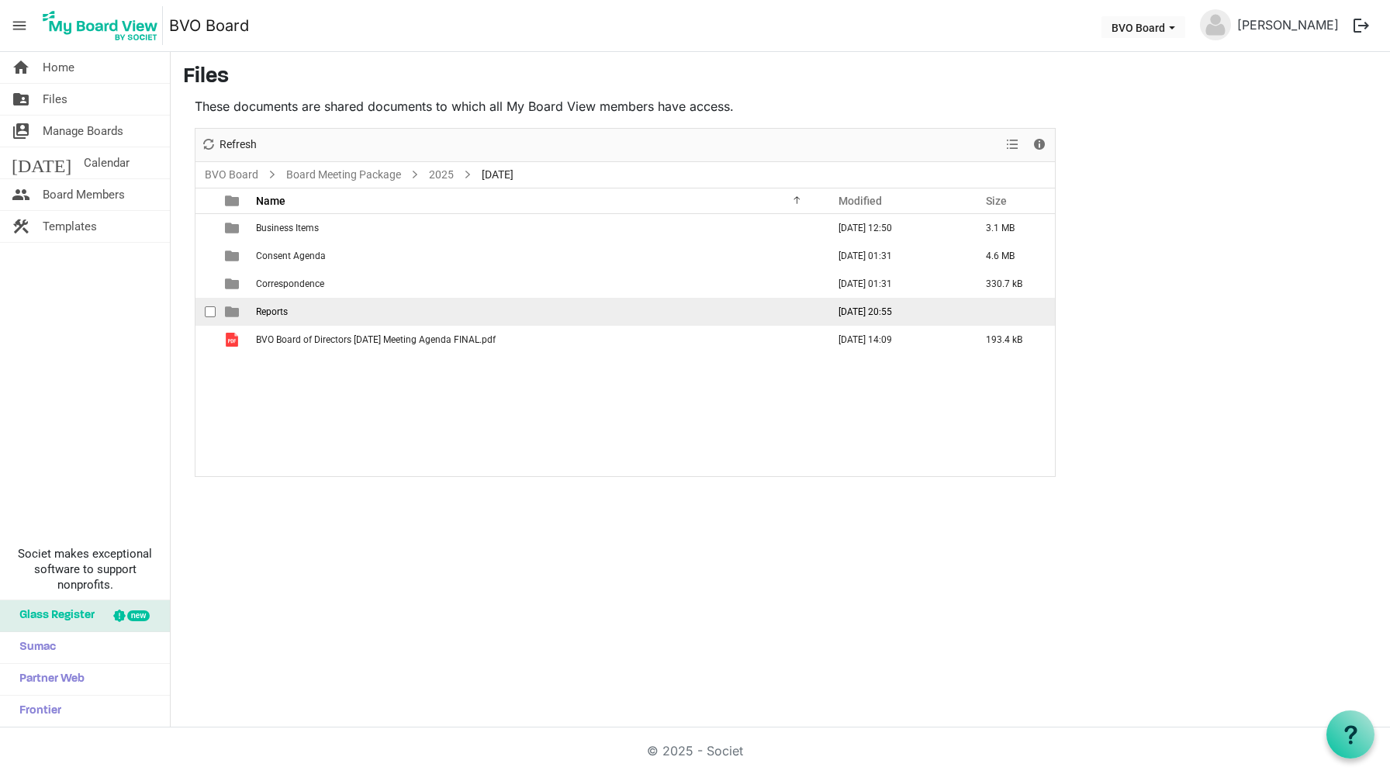
click at [289, 311] on td "Reports" at bounding box center [536, 312] width 571 height 28
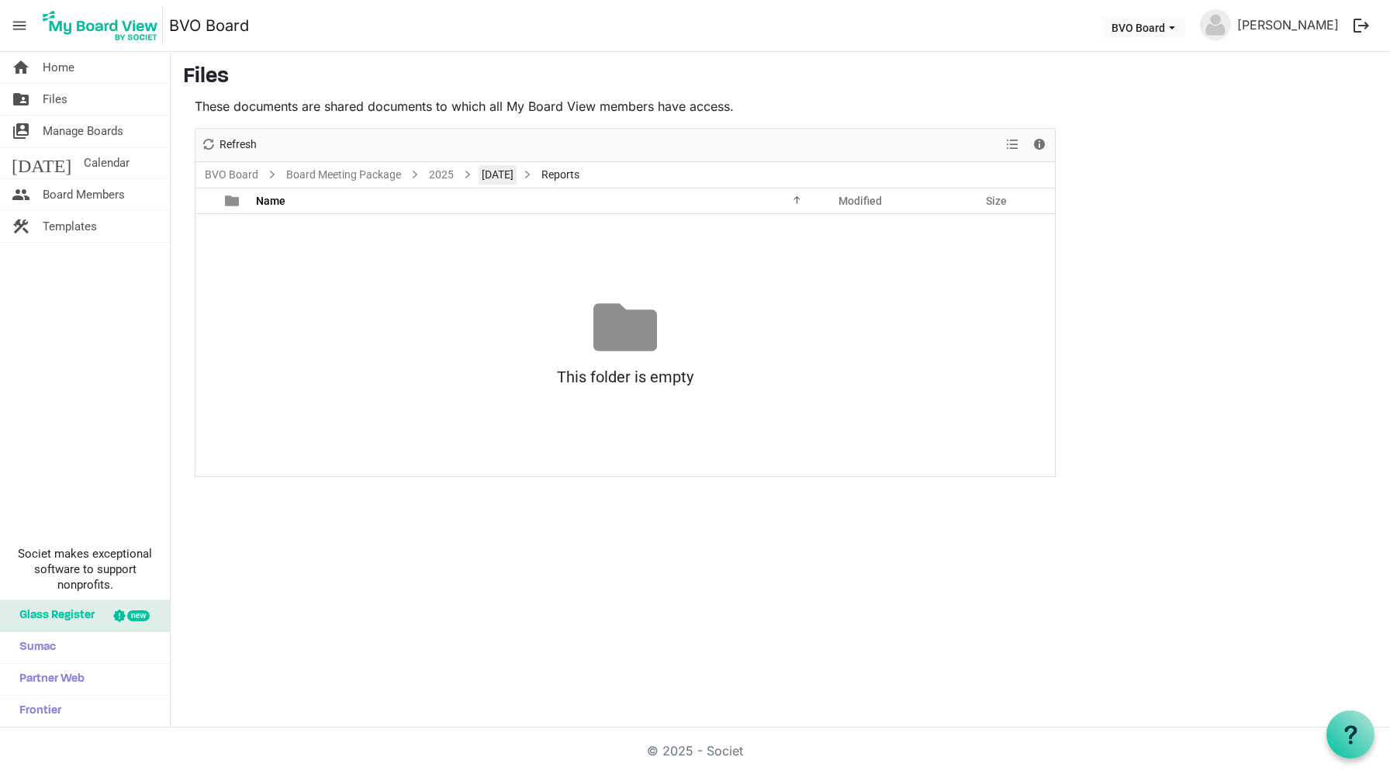
click at [505, 175] on link "August 28, 2025" at bounding box center [498, 174] width 38 height 19
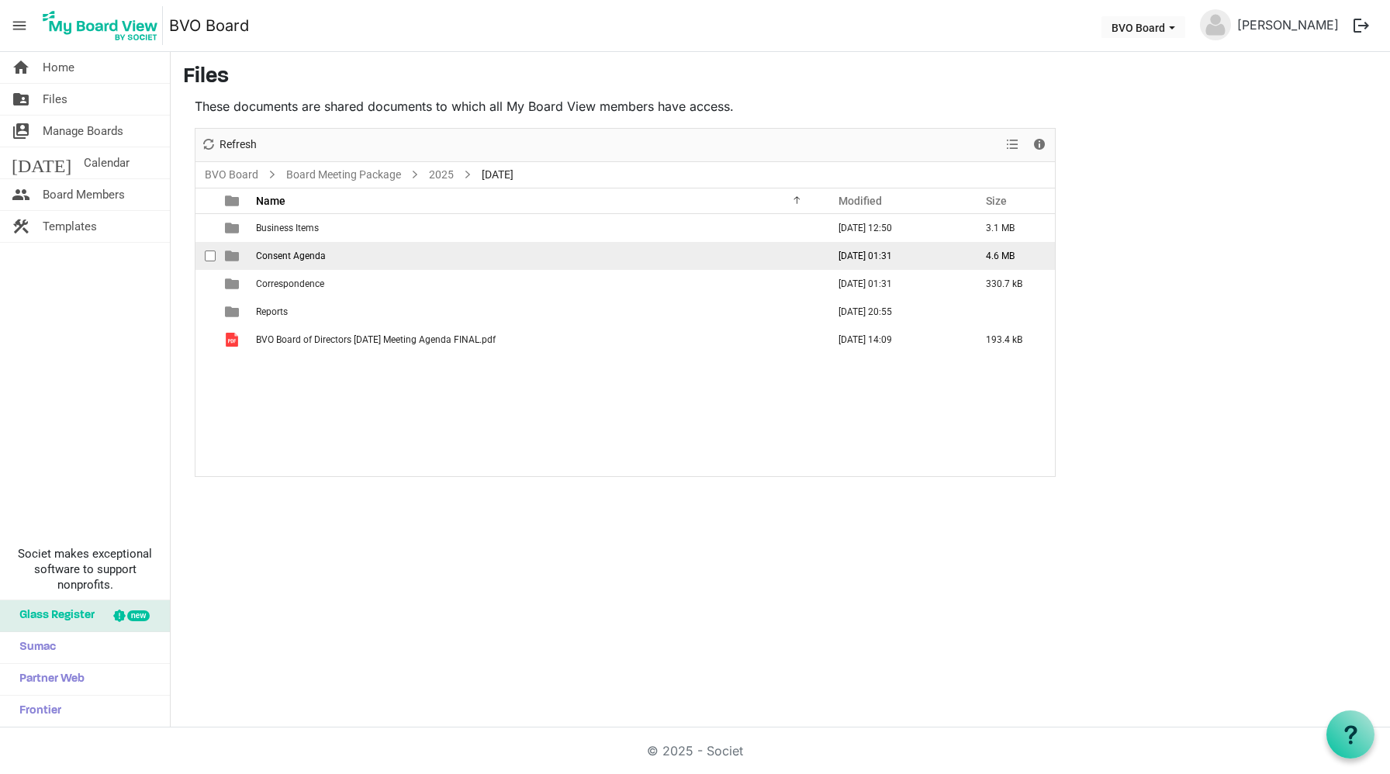
click at [289, 253] on span "Consent Agenda" at bounding box center [291, 256] width 70 height 11
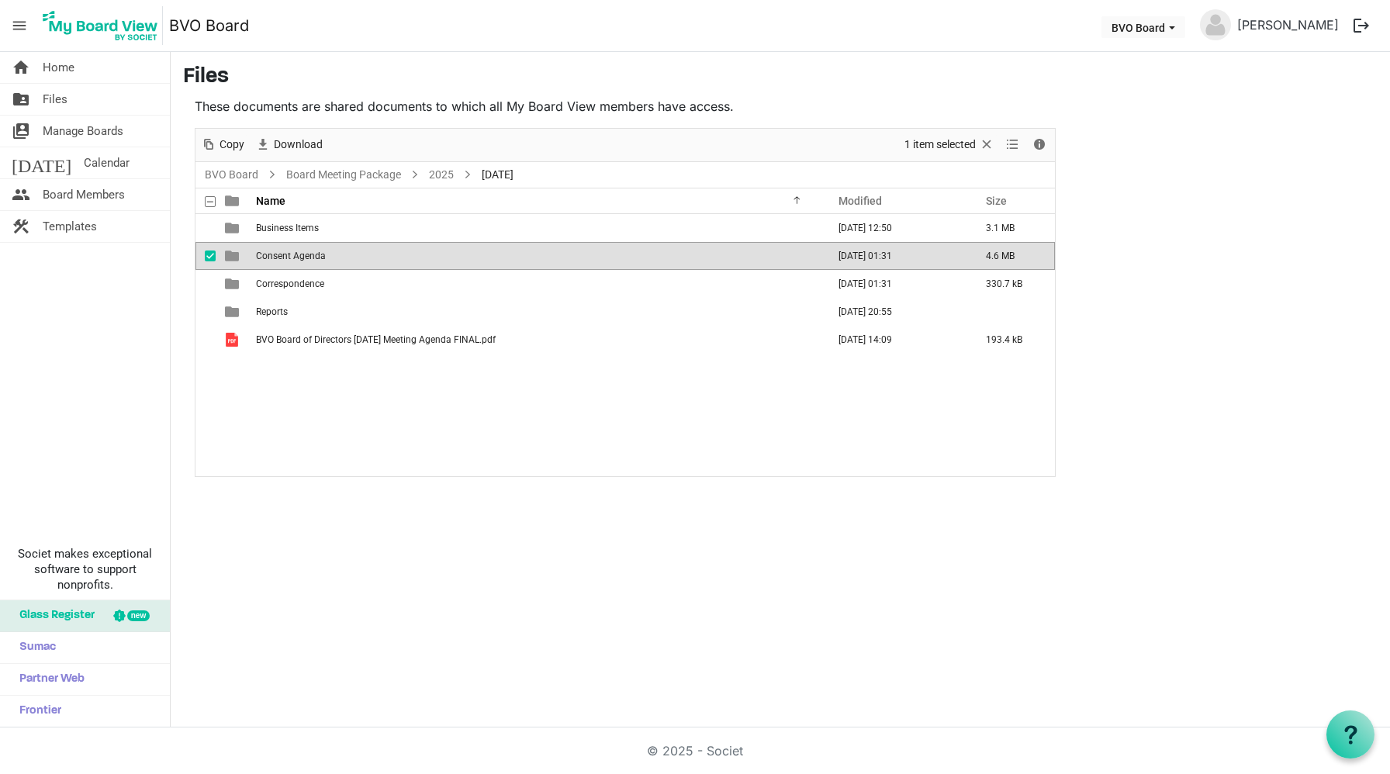
click at [308, 253] on span "Consent Agenda" at bounding box center [291, 256] width 70 height 11
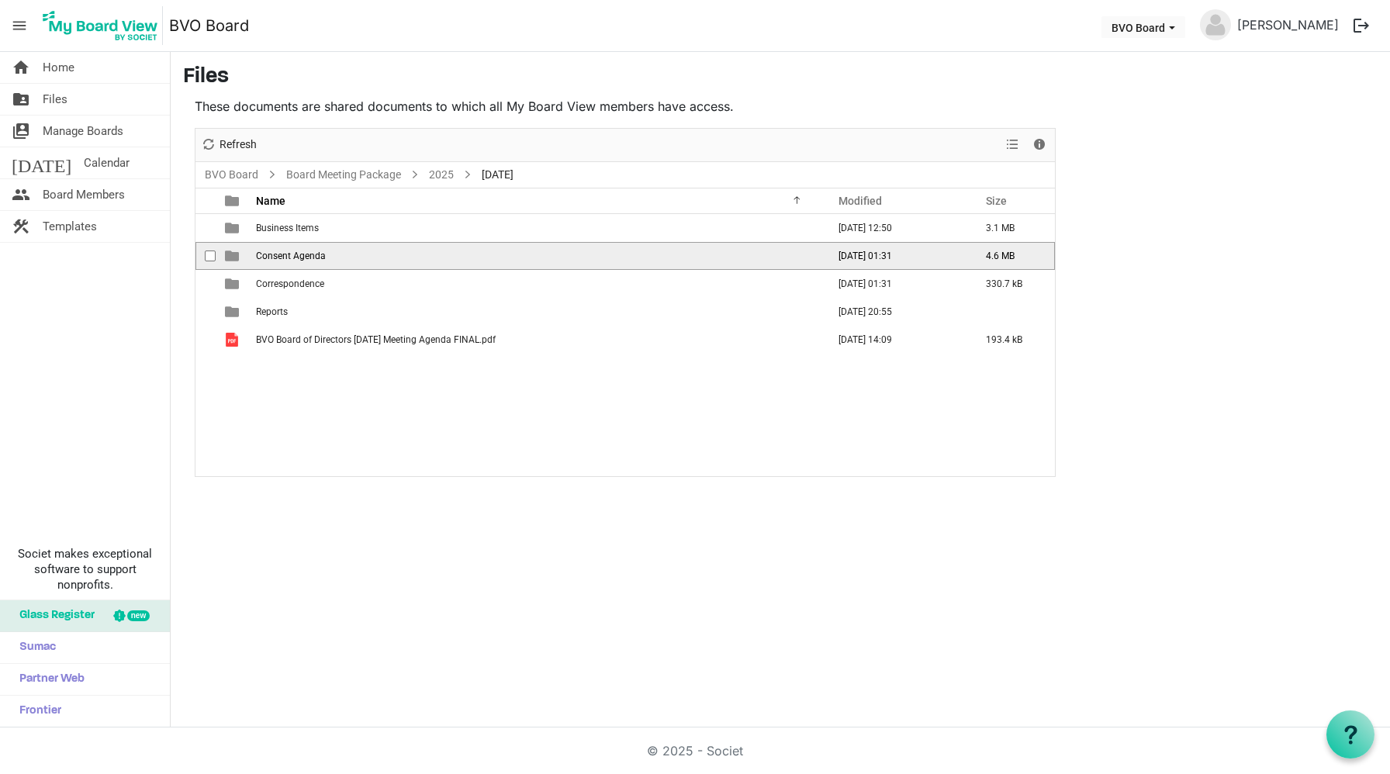
click at [308, 253] on span "Consent Agenda" at bounding box center [291, 256] width 70 height 11
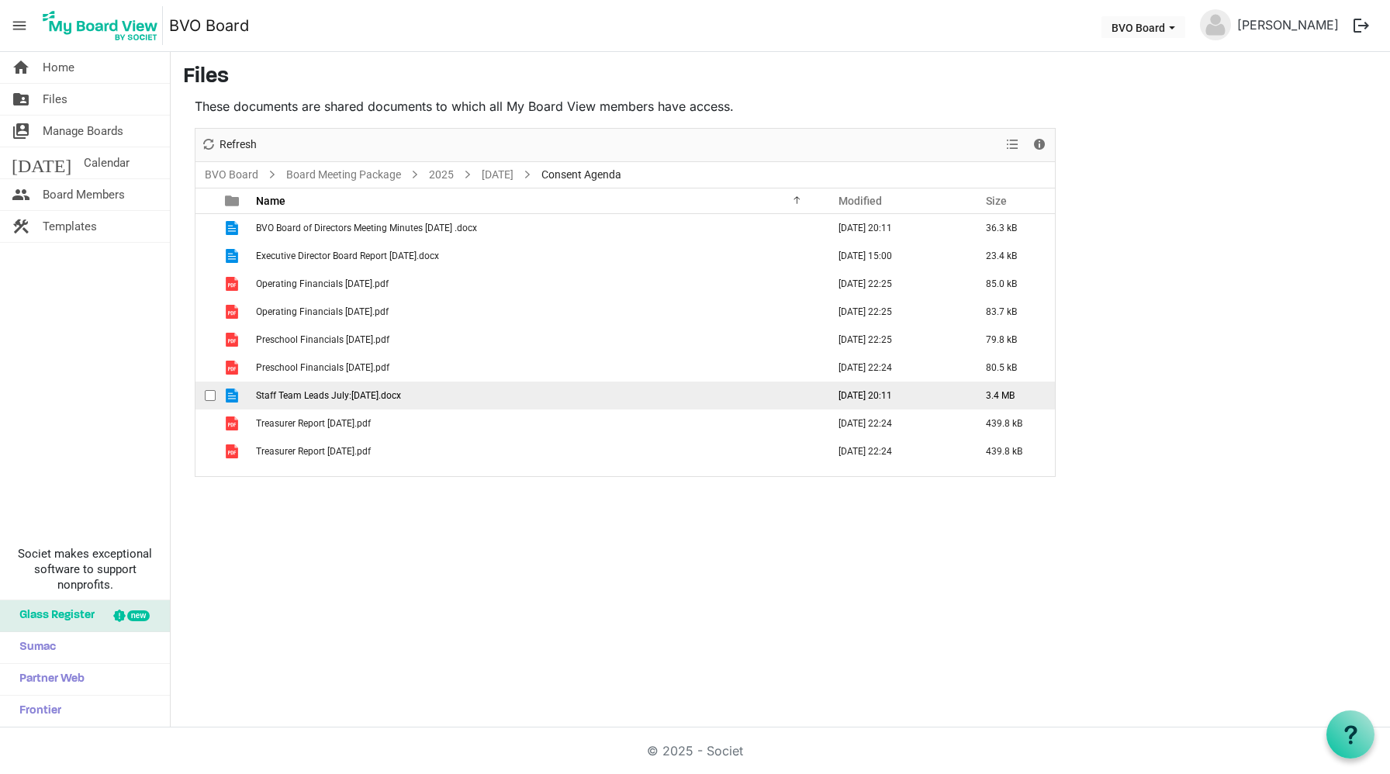
click at [306, 395] on span "Staff Team Leads July:August 2025.docx" at bounding box center [328, 395] width 145 height 11
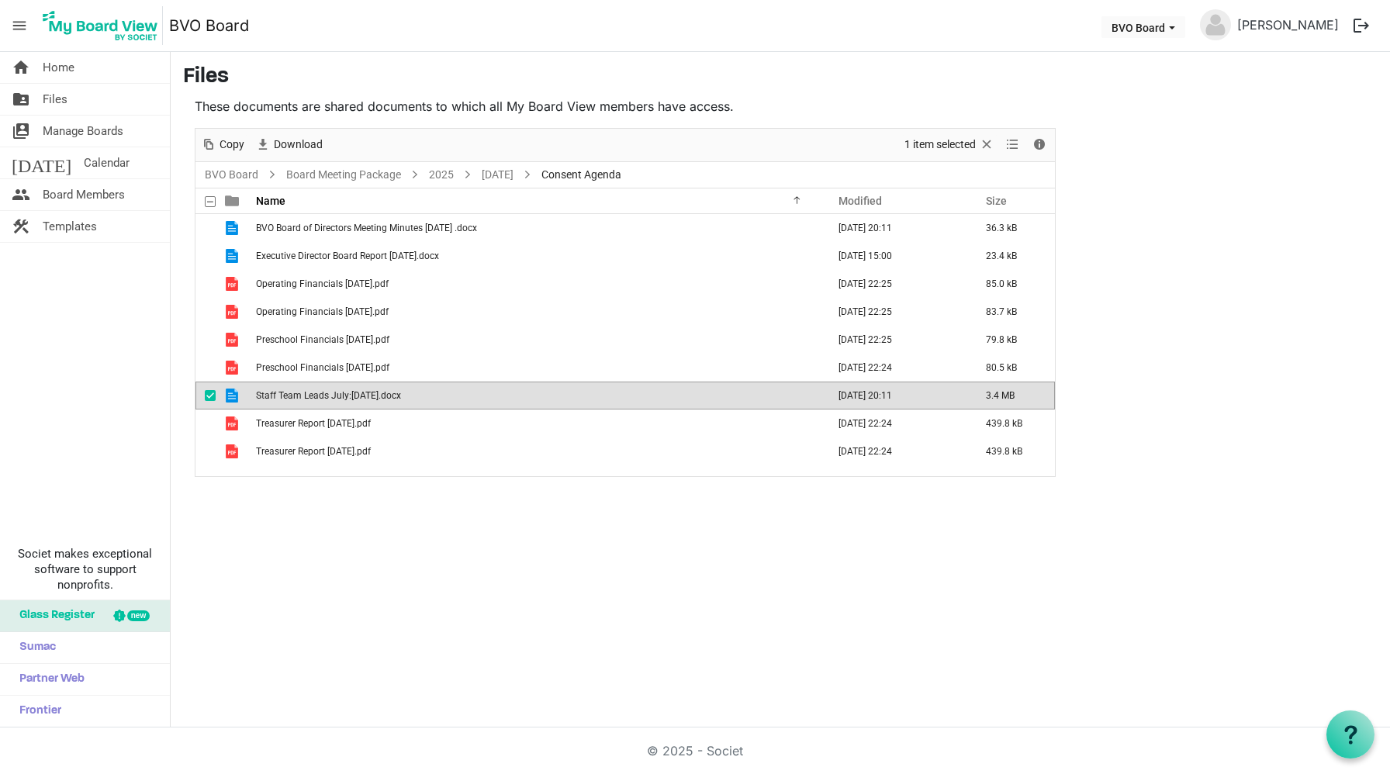
click at [306, 395] on span "Staff Team Leads July:August 2025.docx" at bounding box center [328, 395] width 145 height 11
click at [316, 398] on span "Staff Team Leads July:August 2025.docx" at bounding box center [328, 395] width 145 height 11
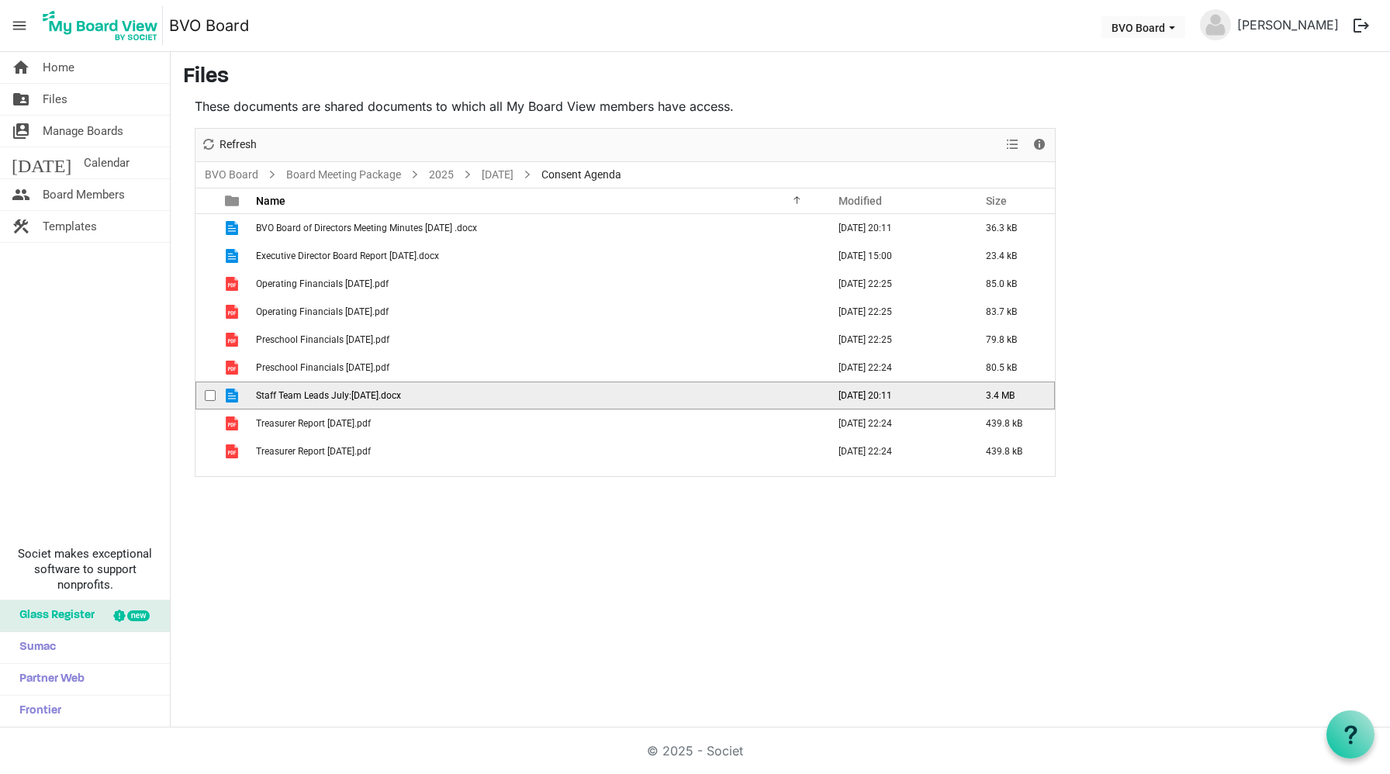
click at [316, 398] on span "Staff Team Leads July:August 2025.docx" at bounding box center [328, 395] width 145 height 11
